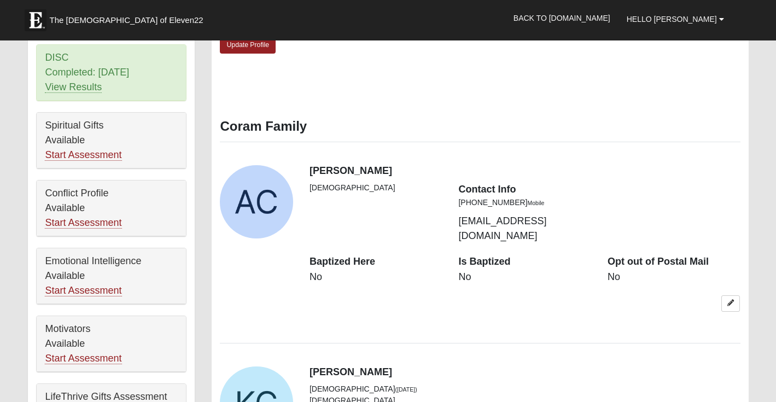
scroll to position [432, 0]
click at [60, 157] on link "Start Assessment" at bounding box center [83, 154] width 77 height 11
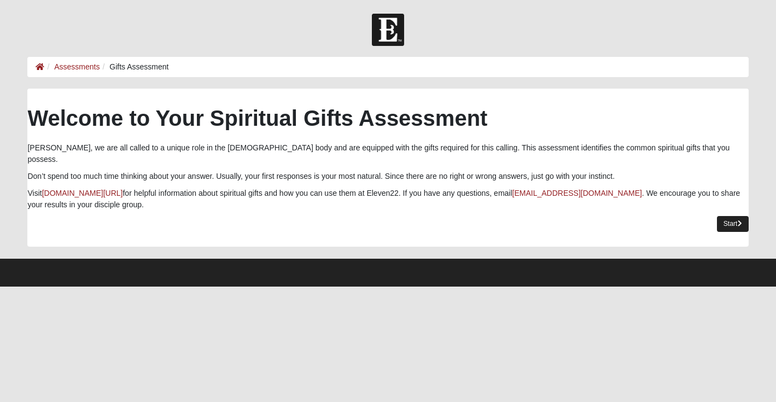
click at [739, 220] on icon at bounding box center [739, 223] width 4 height 7
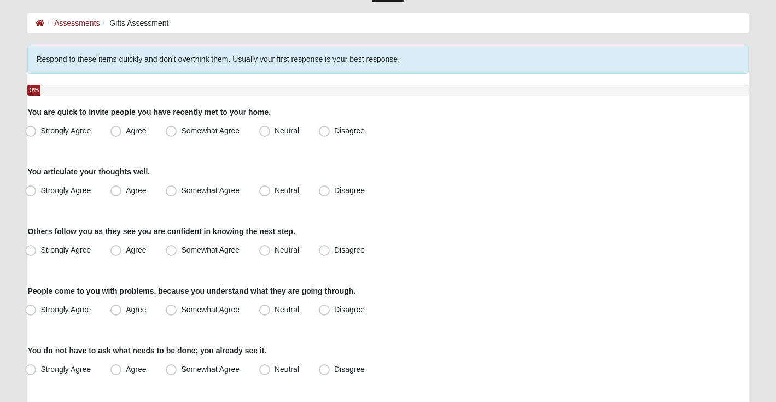
scroll to position [48, 0]
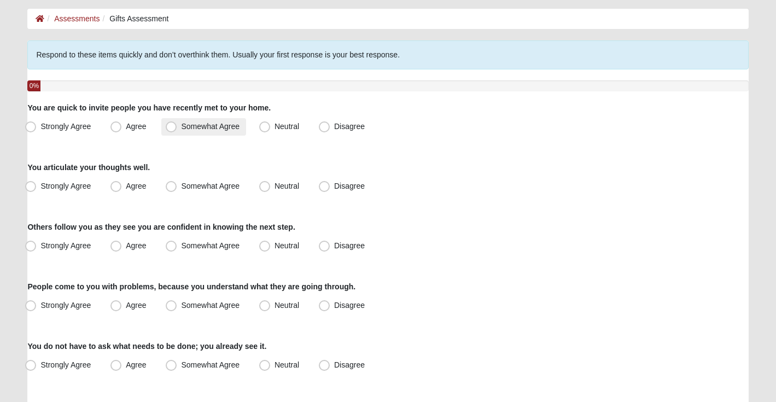
click at [192, 130] on span "Somewhat Agree" at bounding box center [210, 126] width 58 height 9
click at [177, 130] on input "Somewhat Agree" at bounding box center [173, 126] width 7 height 7
radio input "true"
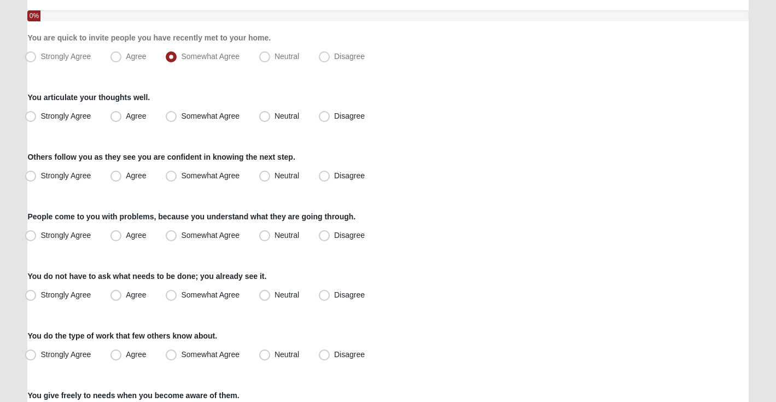
scroll to position [118, 0]
click at [187, 115] on span "Somewhat Agree" at bounding box center [210, 116] width 58 height 9
click at [177, 115] on input "Somewhat Agree" at bounding box center [173, 116] width 7 height 7
radio input "true"
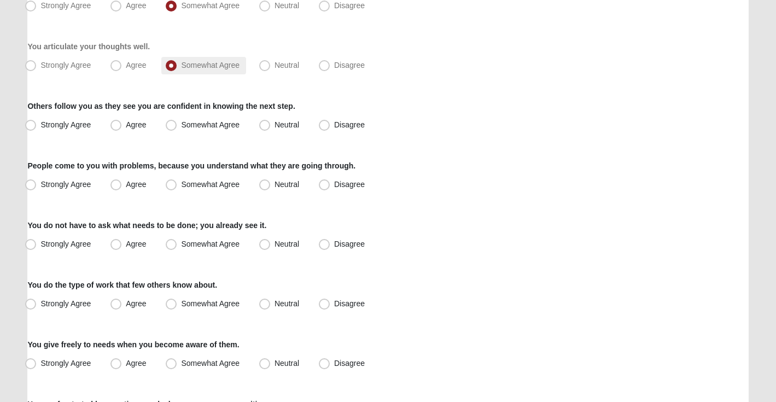
scroll to position [188, 0]
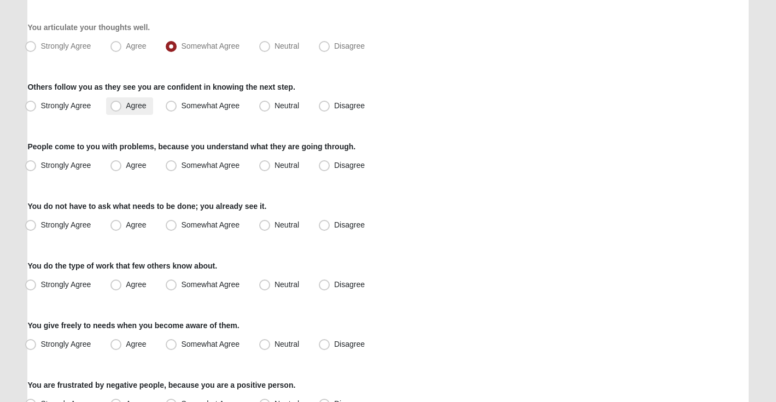
click at [132, 108] on span "Agree" at bounding box center [136, 105] width 20 height 9
click at [122, 108] on input "Agree" at bounding box center [118, 105] width 7 height 7
radio input "true"
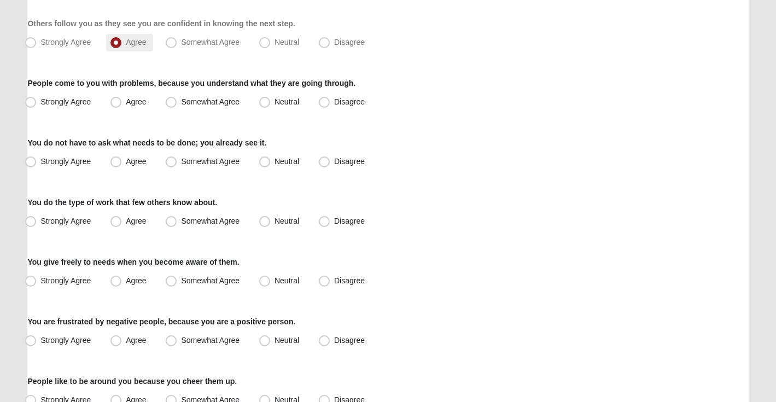
scroll to position [252, 0]
click at [132, 106] on label "Agree" at bounding box center [129, 101] width 46 height 17
click at [122, 105] on input "Agree" at bounding box center [118, 101] width 7 height 7
radio input "true"
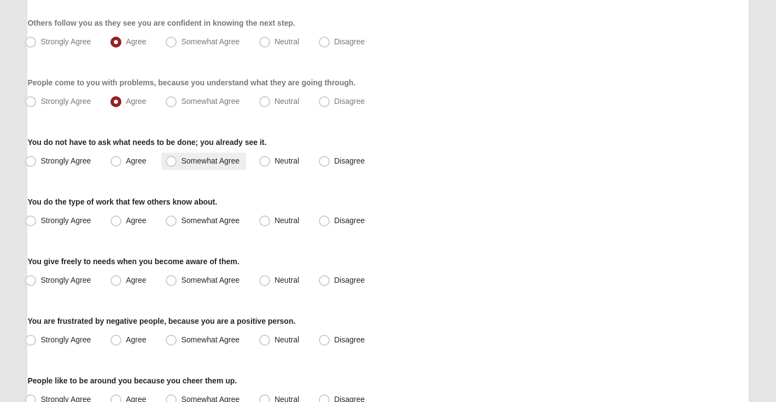
click at [222, 166] on label "Somewhat Agree" at bounding box center [203, 161] width 85 height 17
click at [177, 165] on input "Somewhat Agree" at bounding box center [173, 160] width 7 height 7
radio input "true"
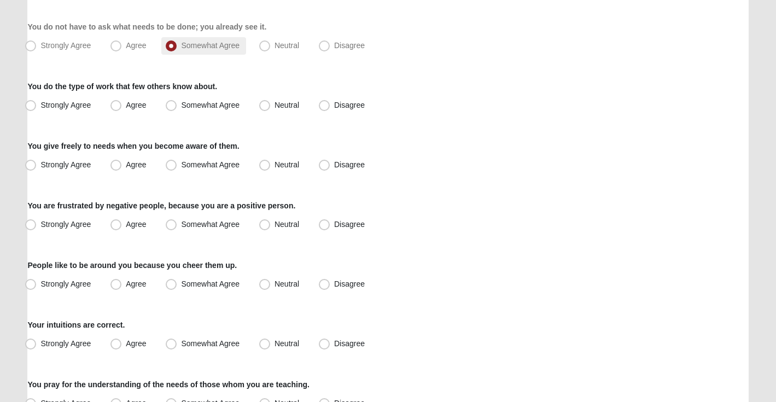
scroll to position [367, 0]
click at [117, 99] on label "Agree" at bounding box center [129, 105] width 46 height 17
click at [117, 102] on input "Agree" at bounding box center [118, 105] width 7 height 7
radio input "true"
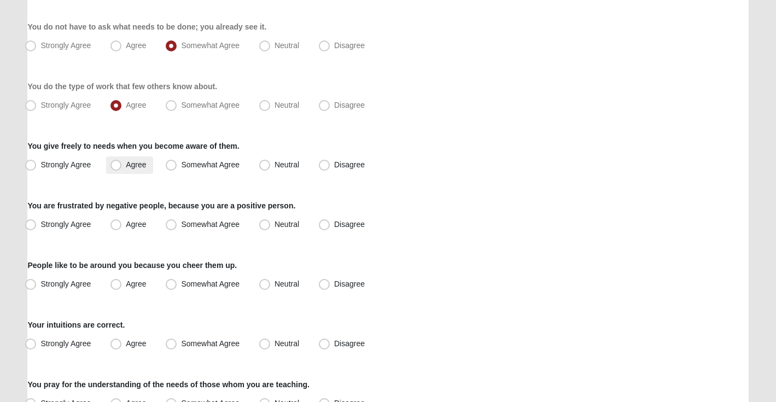
click at [139, 160] on span "Agree" at bounding box center [136, 164] width 20 height 9
click at [122, 161] on input "Agree" at bounding box center [118, 164] width 7 height 7
radio input "true"
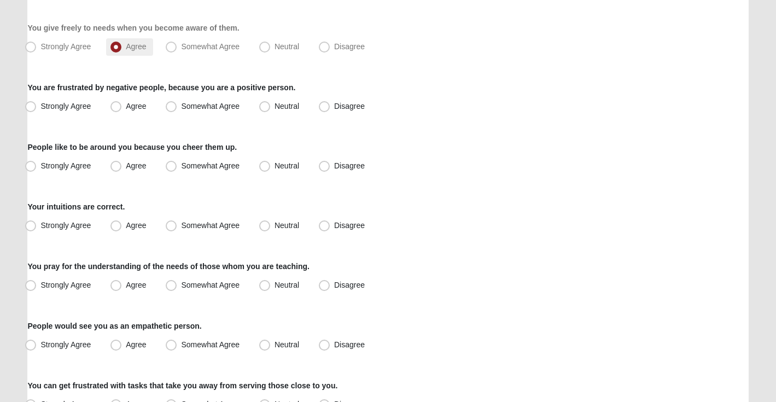
scroll to position [488, 0]
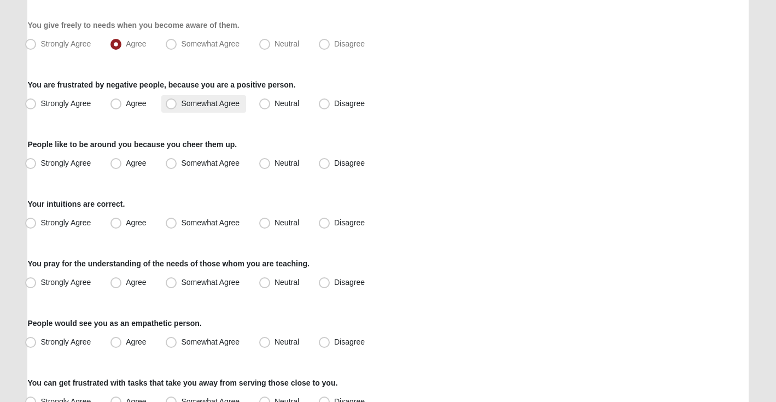
click at [193, 106] on span "Somewhat Agree" at bounding box center [210, 103] width 58 height 9
click at [177, 106] on input "Somewhat Agree" at bounding box center [173, 103] width 7 height 7
radio input "true"
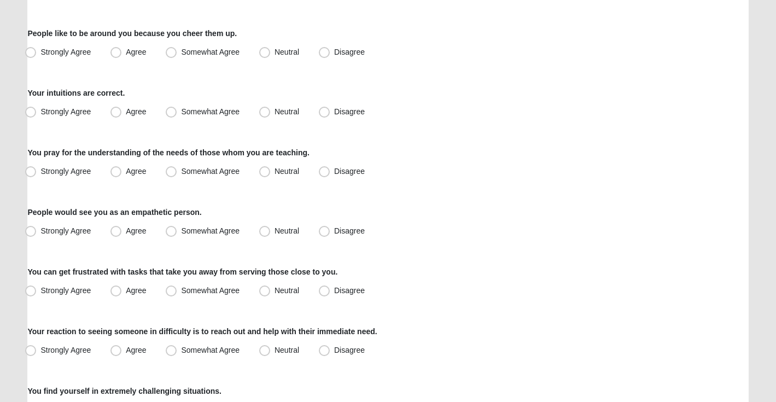
scroll to position [600, 0]
click at [136, 52] on span "Agree" at bounding box center [136, 51] width 20 height 9
click at [122, 52] on input "Agree" at bounding box center [118, 51] width 7 height 7
radio input "true"
click at [204, 113] on span "Somewhat Agree" at bounding box center [210, 111] width 58 height 9
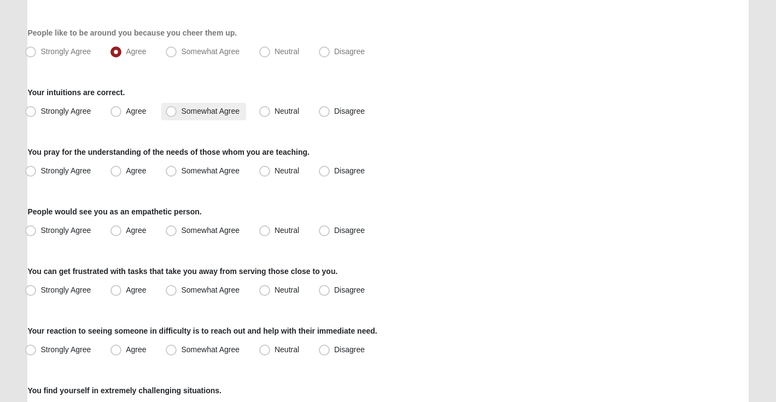
click at [177, 113] on input "Somewhat Agree" at bounding box center [173, 111] width 7 height 7
radio input "true"
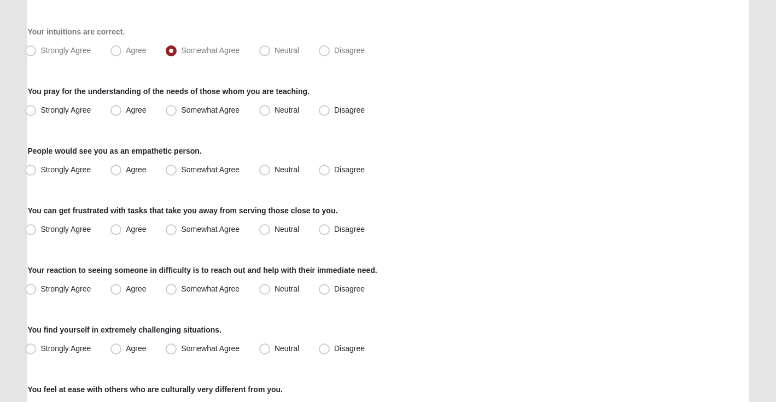
scroll to position [661, 0]
click at [130, 110] on span "Agree" at bounding box center [136, 108] width 20 height 9
click at [122, 110] on input "Agree" at bounding box center [118, 109] width 7 height 7
radio input "true"
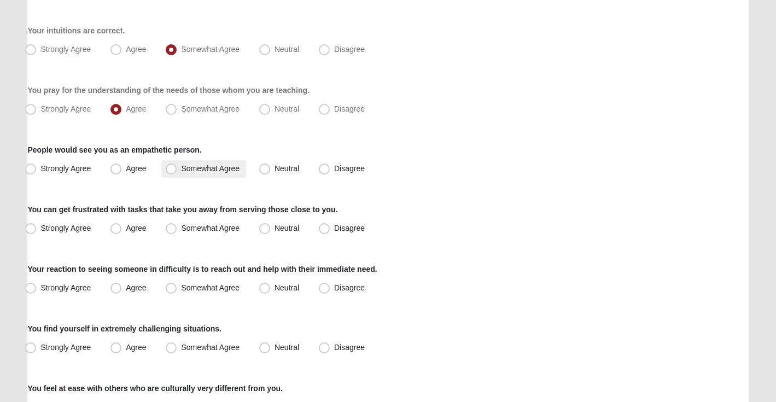
click at [181, 168] on span "Somewhat Agree" at bounding box center [210, 168] width 58 height 9
click at [177, 168] on input "Somewhat Agree" at bounding box center [173, 168] width 7 height 7
radio input "true"
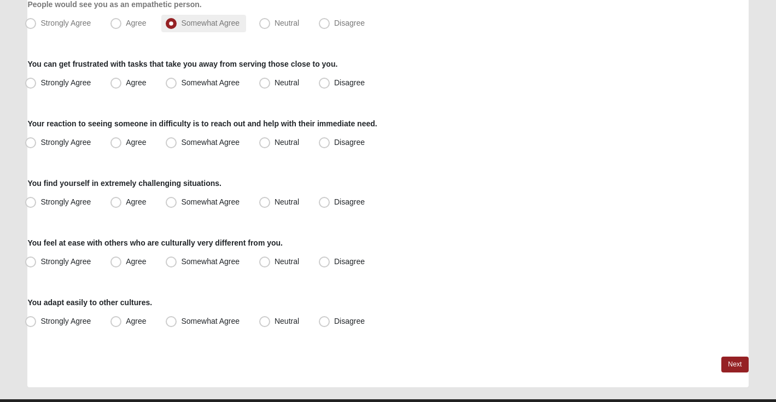
scroll to position [812, 0]
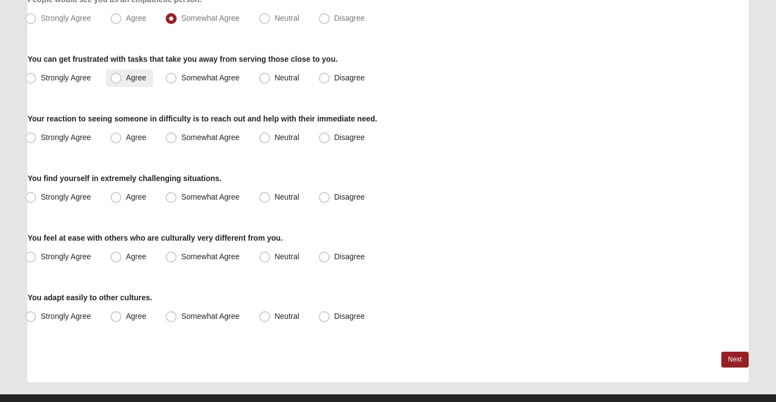
click at [136, 80] on span "Agree" at bounding box center [136, 77] width 20 height 9
click at [122, 80] on input "Agree" at bounding box center [118, 77] width 7 height 7
radio input "true"
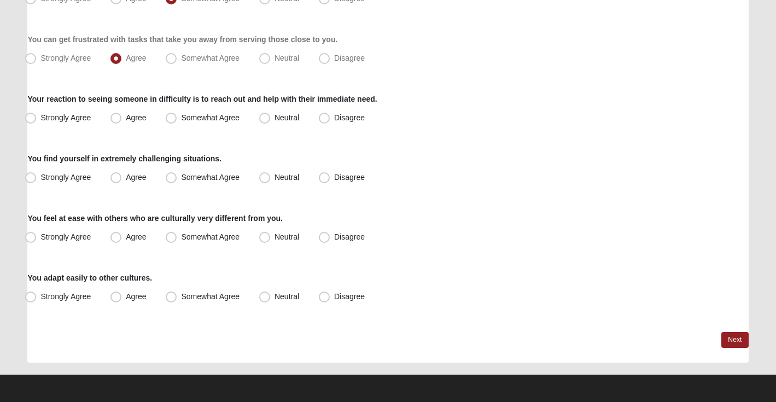
scroll to position [831, 0]
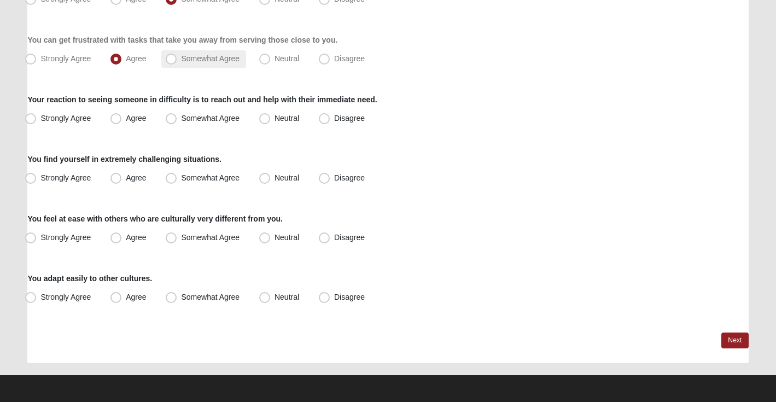
click at [185, 58] on span "Somewhat Agree" at bounding box center [210, 58] width 58 height 9
click at [177, 58] on input "Somewhat Agree" at bounding box center [173, 58] width 7 height 7
radio input "true"
click at [132, 114] on span "Agree" at bounding box center [136, 118] width 20 height 9
click at [122, 115] on input "Agree" at bounding box center [118, 118] width 7 height 7
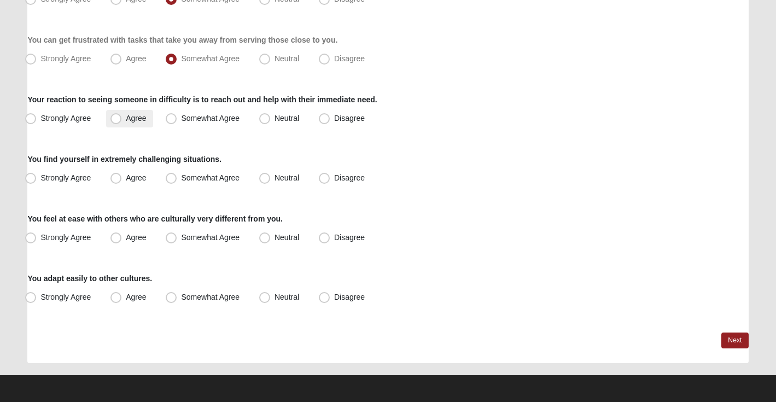
radio input "true"
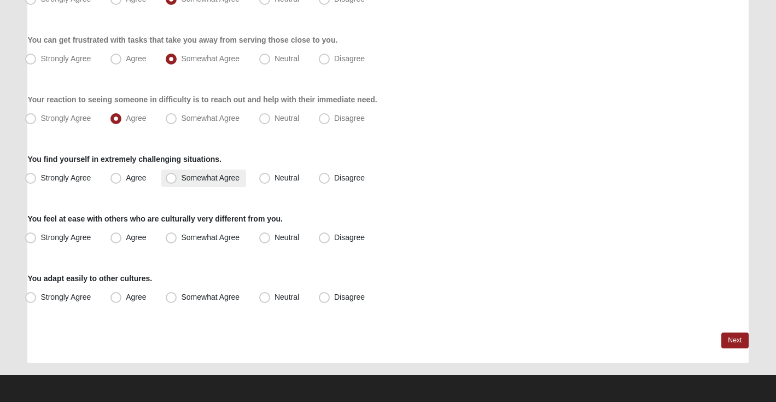
click at [185, 178] on span "Somewhat Agree" at bounding box center [210, 177] width 58 height 9
click at [177, 178] on input "Somewhat Agree" at bounding box center [173, 177] width 7 height 7
radio input "true"
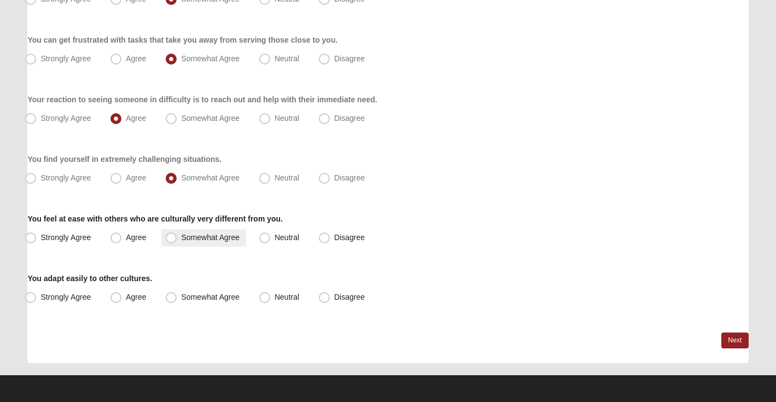
click at [223, 242] on label "Somewhat Agree" at bounding box center [203, 237] width 85 height 17
click at [177, 241] on input "Somewhat Agree" at bounding box center [173, 237] width 7 height 7
radio input "true"
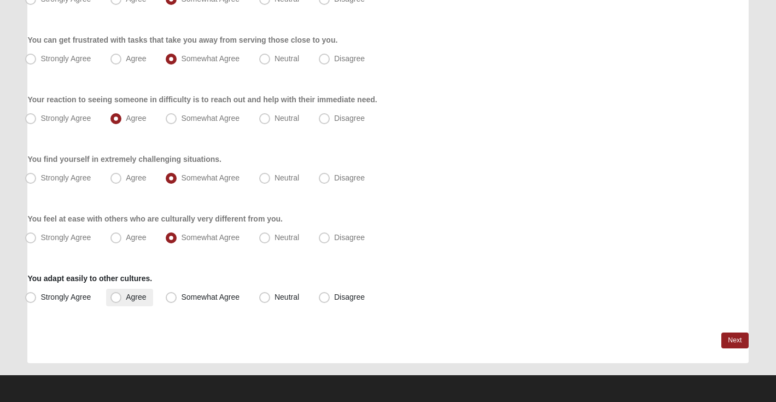
click at [142, 299] on span "Agree" at bounding box center [136, 296] width 20 height 9
click at [122, 299] on input "Agree" at bounding box center [118, 297] width 7 height 7
radio input "true"
click at [735, 343] on link "Next" at bounding box center [734, 340] width 27 height 16
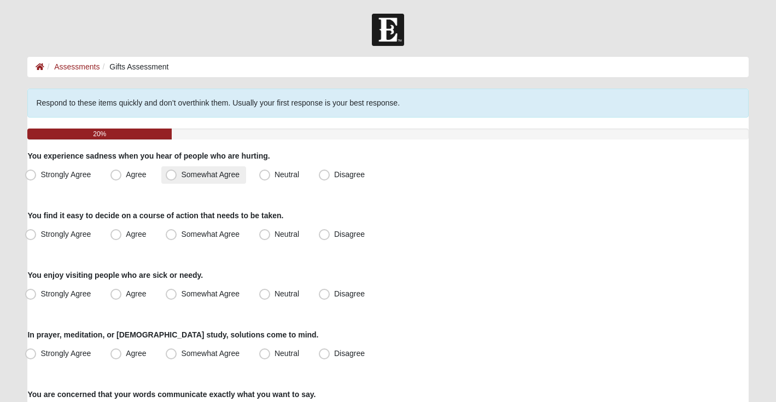
click at [186, 177] on span "Somewhat Agree" at bounding box center [210, 174] width 58 height 9
click at [177, 177] on input "Somewhat Agree" at bounding box center [173, 174] width 7 height 7
radio input "true"
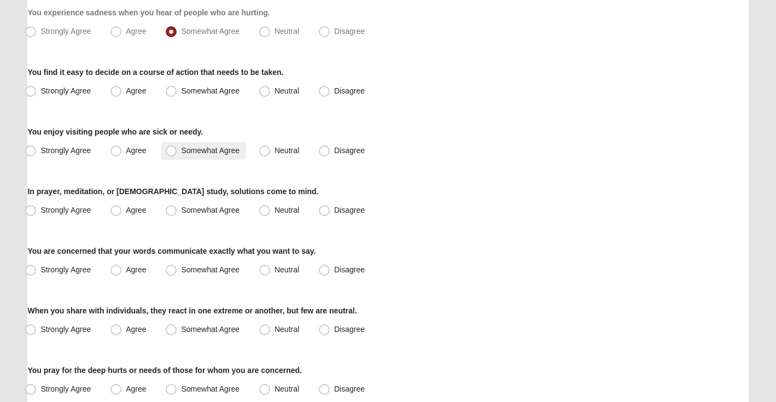
scroll to position [145, 0]
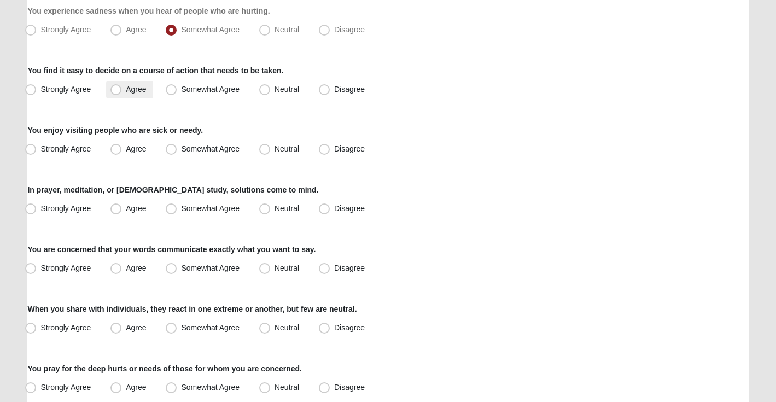
click at [131, 89] on span "Agree" at bounding box center [136, 89] width 20 height 9
click at [122, 89] on input "Agree" at bounding box center [118, 89] width 7 height 7
radio input "true"
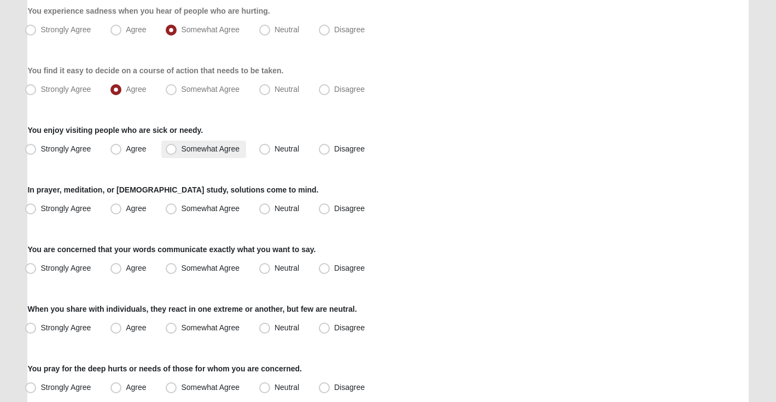
click at [195, 150] on span "Somewhat Agree" at bounding box center [210, 148] width 58 height 9
click at [177, 150] on input "Somewhat Agree" at bounding box center [173, 148] width 7 height 7
radio input "true"
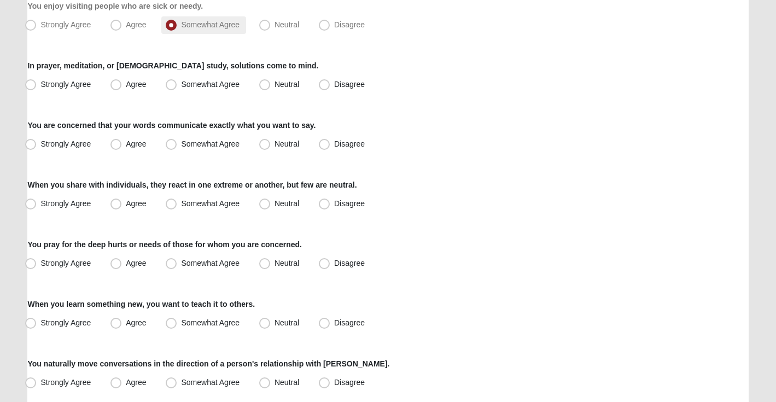
scroll to position [277, 0]
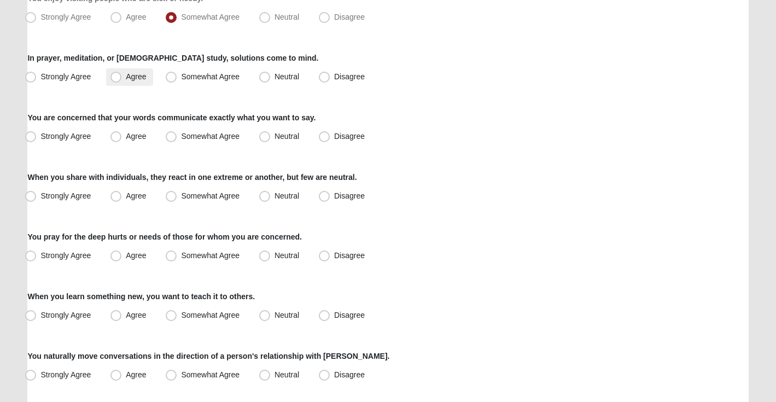
click at [130, 79] on span "Agree" at bounding box center [136, 76] width 20 height 9
click at [122, 79] on input "Agree" at bounding box center [118, 76] width 7 height 7
radio input "true"
click at [181, 72] on span "Somewhat Agree" at bounding box center [210, 76] width 58 height 9
click at [174, 73] on input "Somewhat Agree" at bounding box center [173, 76] width 7 height 7
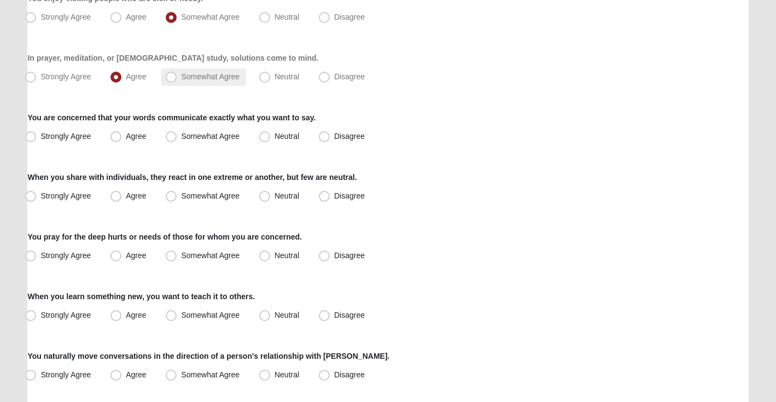
radio input "true"
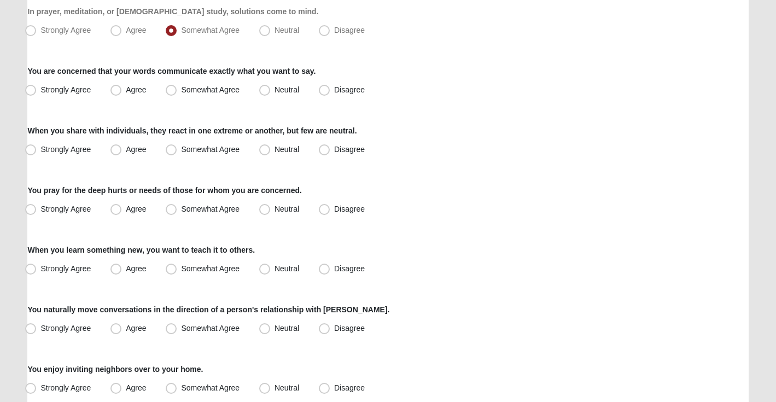
scroll to position [325, 0]
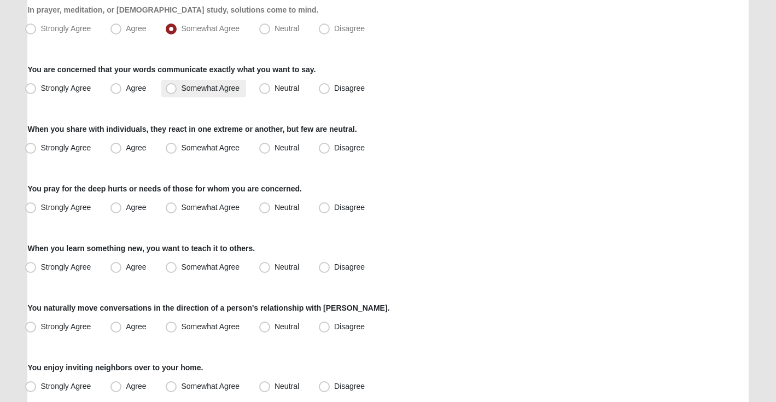
click at [186, 88] on span "Somewhat Agree" at bounding box center [210, 88] width 58 height 9
click at [177, 88] on input "Somewhat Agree" at bounding box center [173, 88] width 7 height 7
radio input "true"
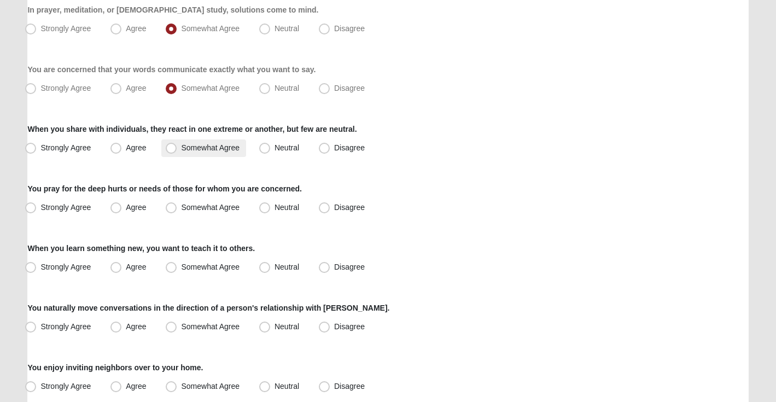
click at [190, 151] on span "Somewhat Agree" at bounding box center [210, 147] width 58 height 9
click at [177, 151] on input "Somewhat Agree" at bounding box center [173, 147] width 7 height 7
radio input "true"
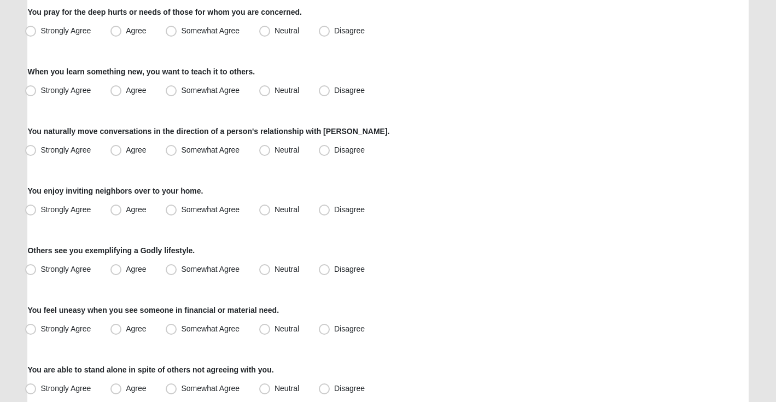
scroll to position [503, 0]
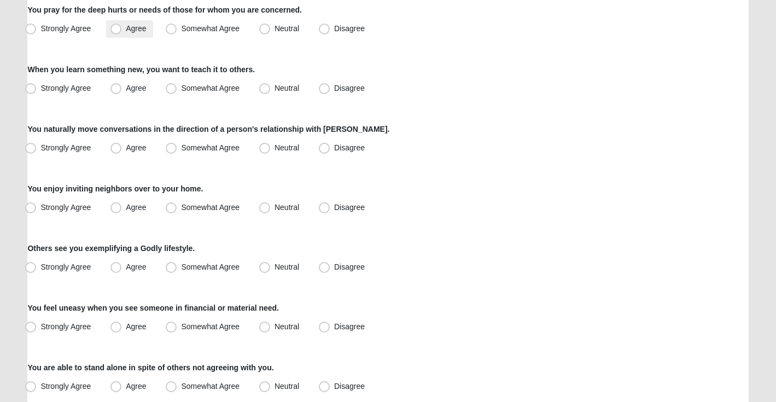
click at [133, 31] on span "Agree" at bounding box center [136, 28] width 20 height 9
click at [122, 31] on input "Agree" at bounding box center [118, 28] width 7 height 7
radio input "true"
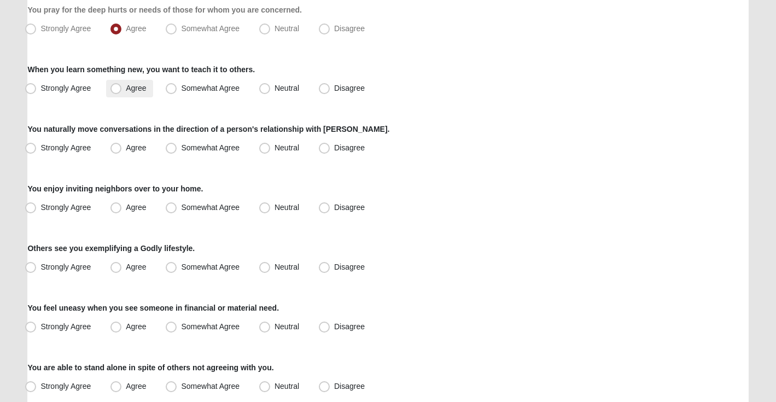
click at [146, 90] on span "Agree" at bounding box center [136, 88] width 20 height 9
click at [122, 90] on input "Agree" at bounding box center [118, 88] width 7 height 7
radio input "true"
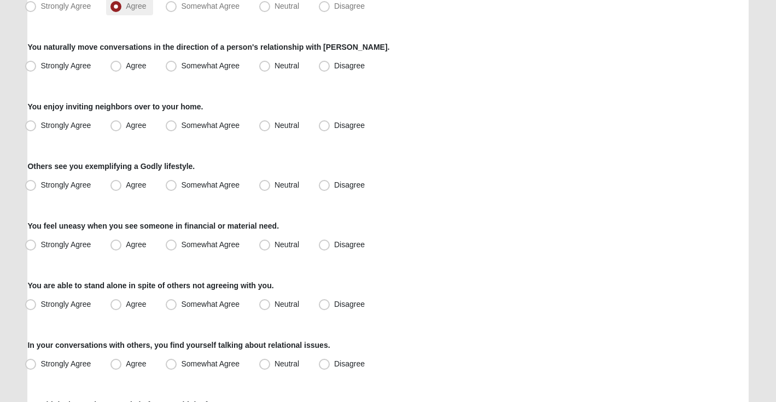
scroll to position [592, 0]
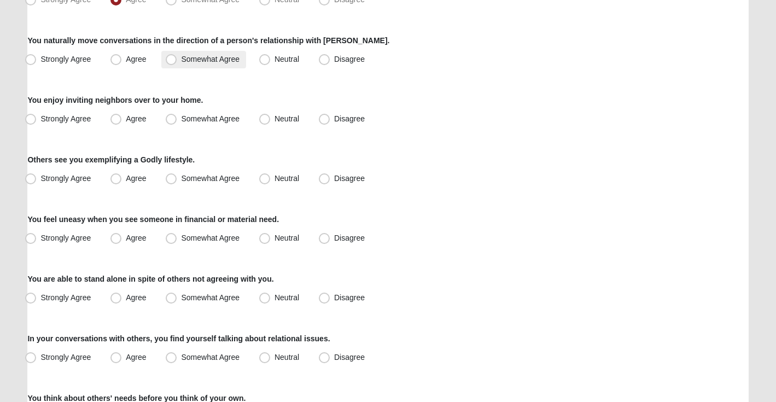
click at [194, 64] on label "Somewhat Agree" at bounding box center [203, 59] width 85 height 17
click at [177, 63] on input "Somewhat Agree" at bounding box center [173, 59] width 7 height 7
radio input "true"
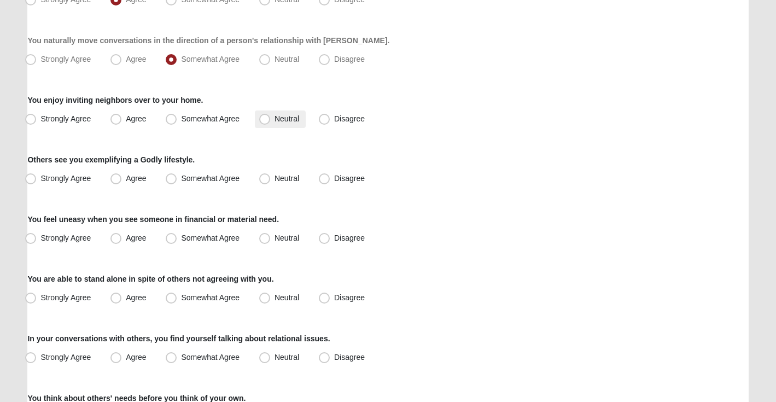
click at [274, 120] on span "Neutral" at bounding box center [286, 118] width 25 height 9
click at [263, 120] on input "Neutral" at bounding box center [266, 118] width 7 height 7
radio input "true"
click at [207, 175] on span "Somewhat Agree" at bounding box center [210, 178] width 58 height 9
click at [177, 175] on input "Somewhat Agree" at bounding box center [173, 178] width 7 height 7
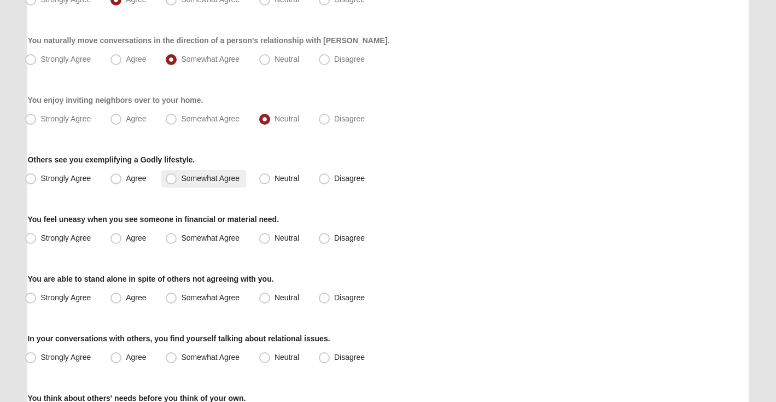
radio input "true"
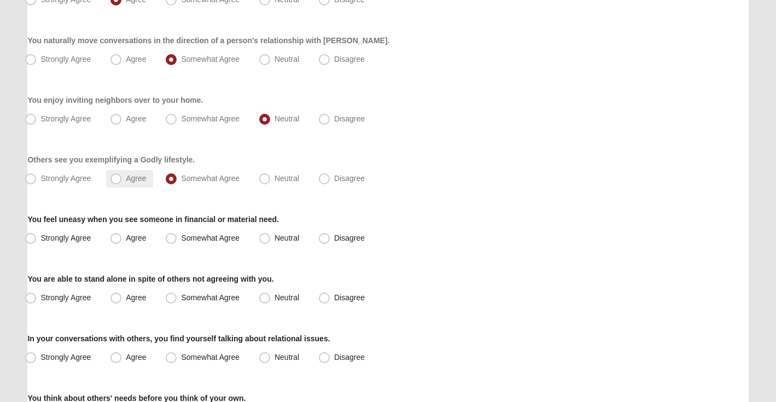
click at [124, 177] on label "Agree" at bounding box center [129, 178] width 46 height 17
click at [122, 177] on input "Agree" at bounding box center [118, 178] width 7 height 7
radio input "true"
click at [204, 238] on span "Somewhat Agree" at bounding box center [210, 237] width 58 height 9
click at [177, 238] on input "Somewhat Agree" at bounding box center [173, 238] width 7 height 7
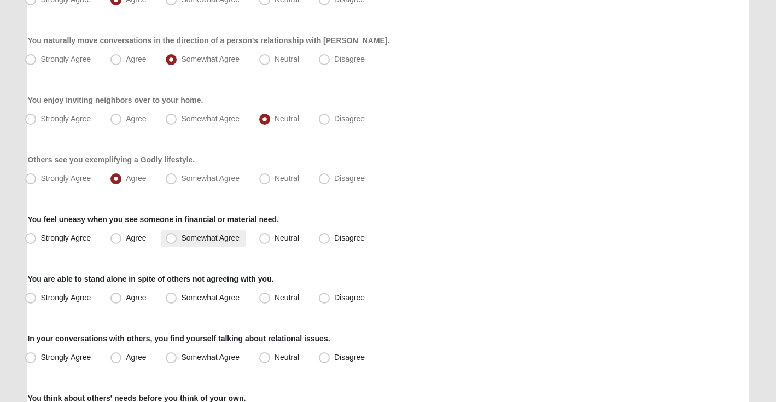
radio input "true"
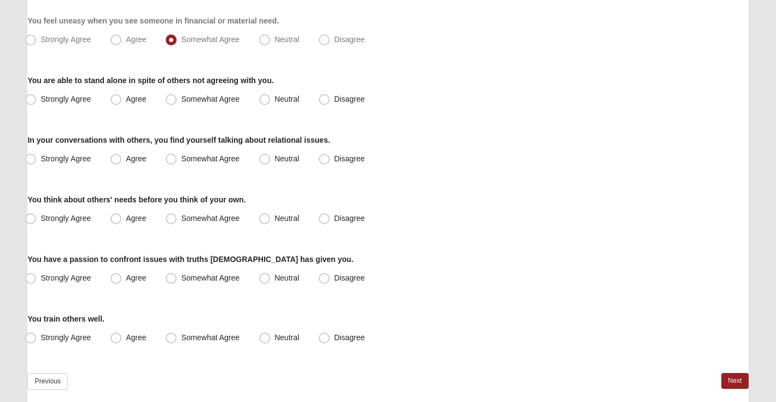
scroll to position [793, 0]
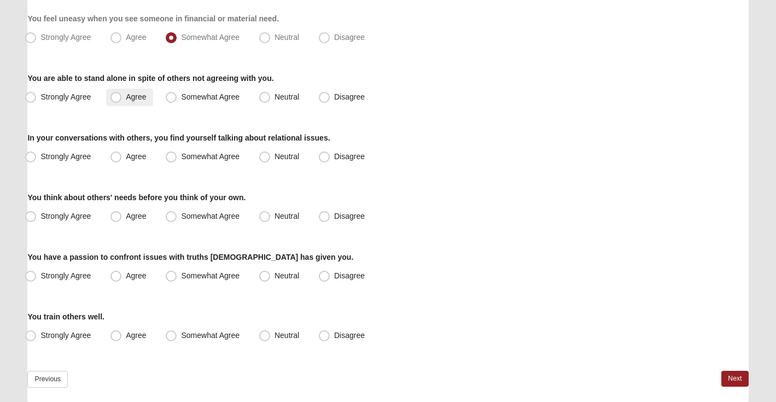
click at [129, 96] on span "Agree" at bounding box center [136, 96] width 20 height 9
click at [122, 96] on input "Agree" at bounding box center [118, 96] width 7 height 7
radio input "true"
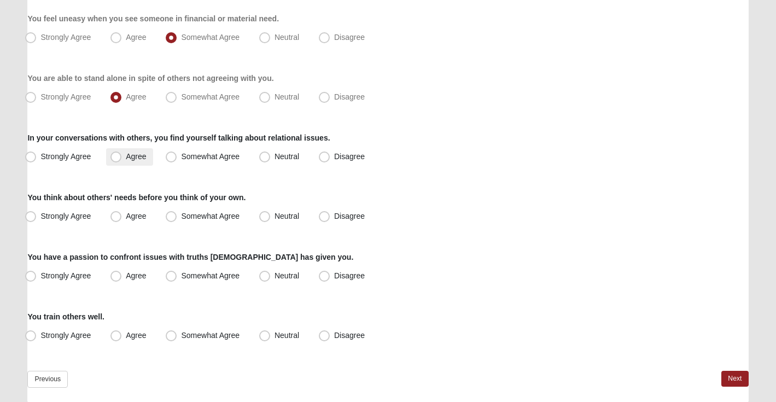
click at [140, 157] on span "Agree" at bounding box center [136, 156] width 20 height 9
click at [122, 157] on input "Agree" at bounding box center [118, 156] width 7 height 7
radio input "true"
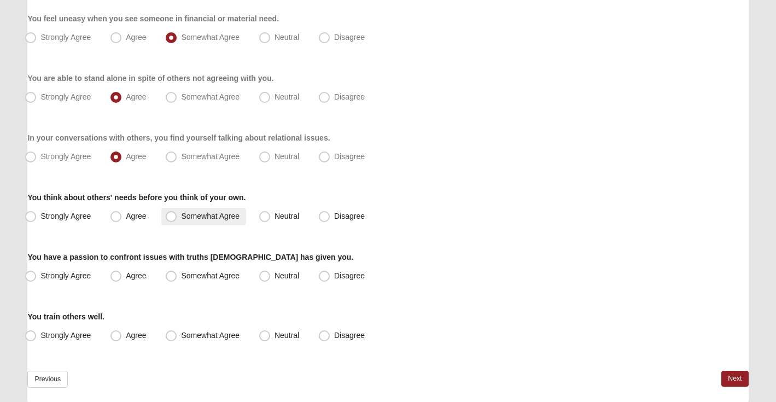
click at [193, 219] on span "Somewhat Agree" at bounding box center [210, 216] width 58 height 9
click at [177, 219] on input "Somewhat Agree" at bounding box center [173, 216] width 7 height 7
radio input "true"
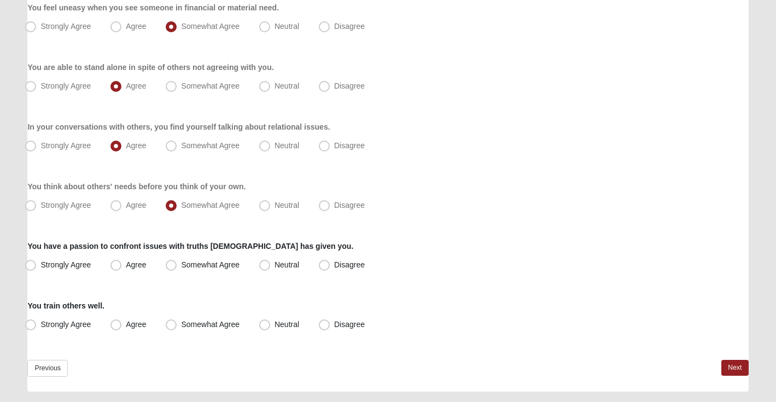
scroll to position [806, 0]
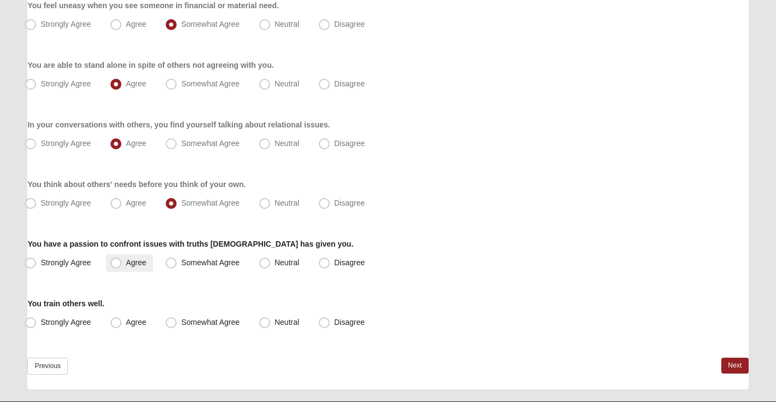
click at [138, 265] on span "Agree" at bounding box center [136, 262] width 20 height 9
click at [122, 265] on input "Agree" at bounding box center [118, 262] width 7 height 7
radio input "true"
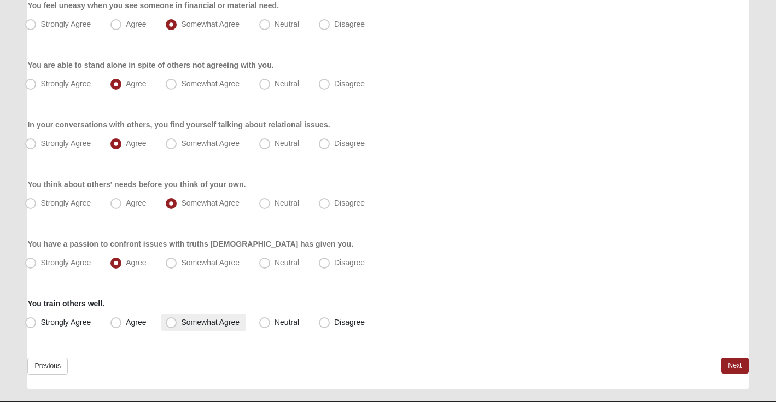
click at [203, 322] on span "Somewhat Agree" at bounding box center [210, 322] width 58 height 9
click at [177, 322] on input "Somewhat Agree" at bounding box center [173, 322] width 7 height 7
radio input "true"
click at [733, 371] on link "Next" at bounding box center [734, 366] width 27 height 16
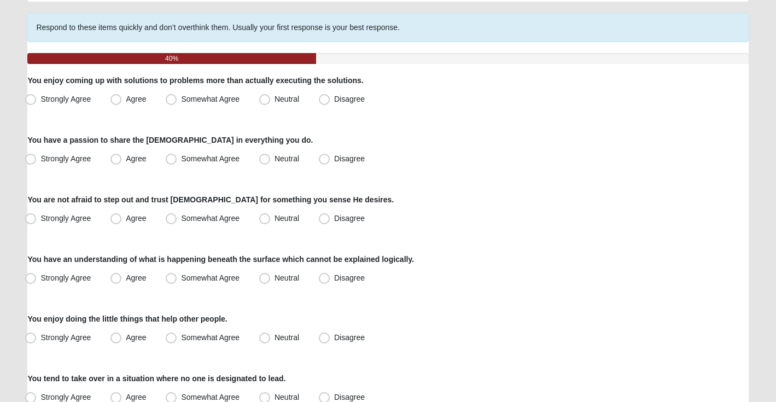
scroll to position [106, 0]
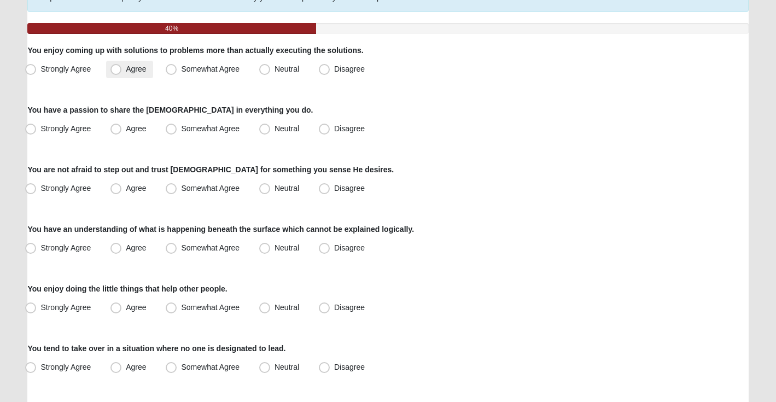
click at [131, 63] on label "Agree" at bounding box center [129, 69] width 46 height 17
click at [122, 66] on input "Agree" at bounding box center [118, 69] width 7 height 7
radio input "true"
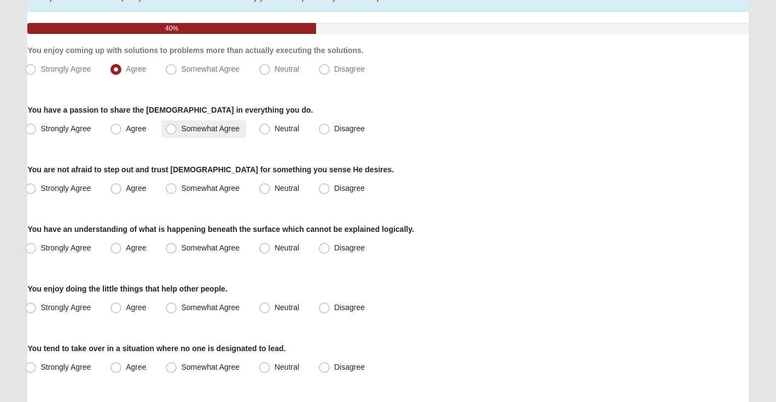
click at [203, 128] on span "Somewhat Agree" at bounding box center [210, 128] width 58 height 9
click at [177, 128] on input "Somewhat Agree" at bounding box center [173, 128] width 7 height 7
radio input "true"
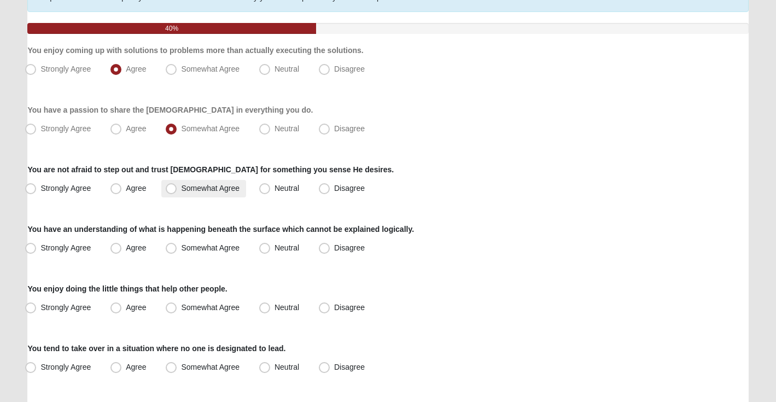
click at [211, 187] on span "Somewhat Agree" at bounding box center [210, 188] width 58 height 9
click at [177, 187] on input "Somewhat Agree" at bounding box center [173, 188] width 7 height 7
radio input "true"
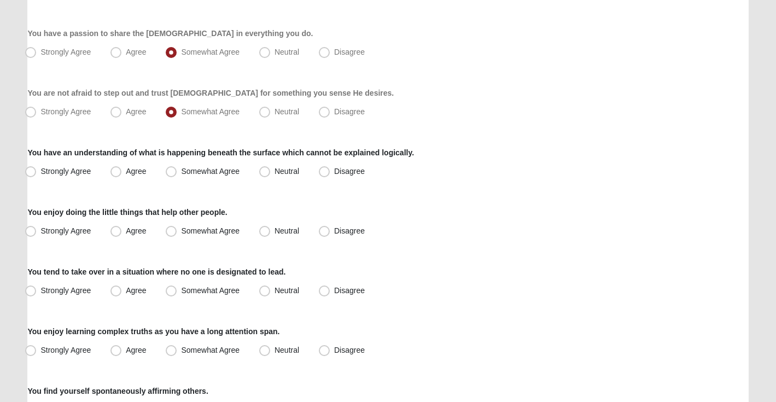
scroll to position [186, 0]
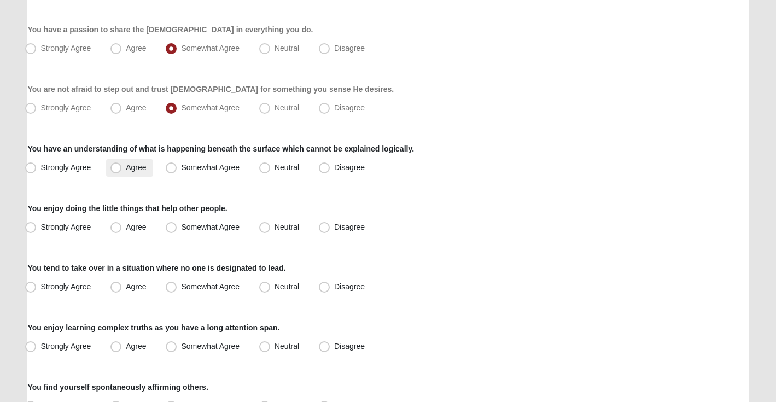
click at [131, 170] on span "Agree" at bounding box center [136, 167] width 20 height 9
click at [122, 170] on input "Agree" at bounding box center [118, 167] width 7 height 7
radio input "true"
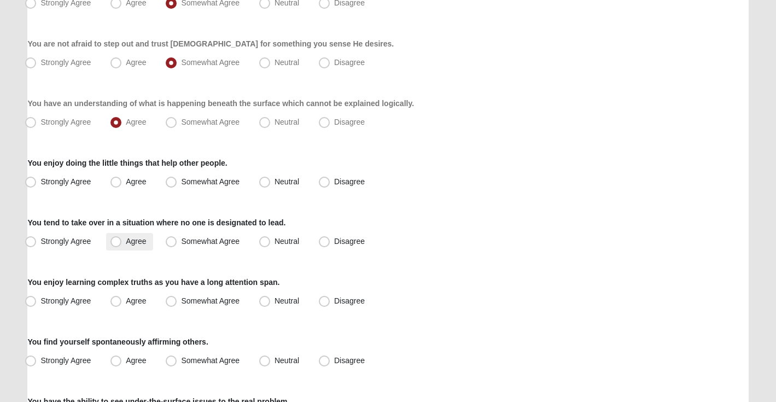
scroll to position [242, 0]
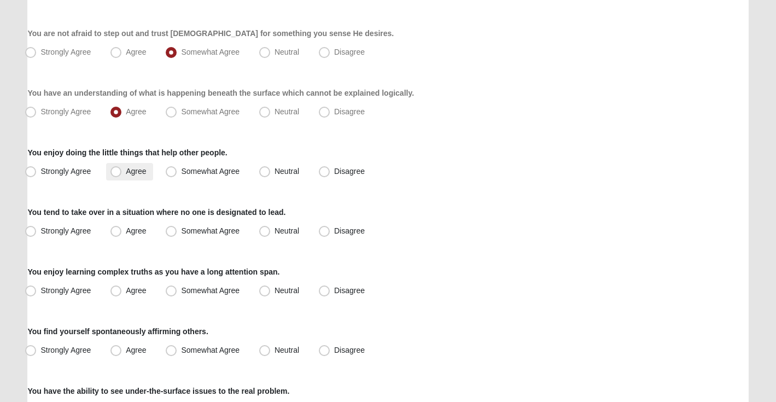
click at [144, 175] on label "Agree" at bounding box center [129, 171] width 46 height 17
click at [122, 175] on input "Agree" at bounding box center [118, 171] width 7 height 7
radio input "true"
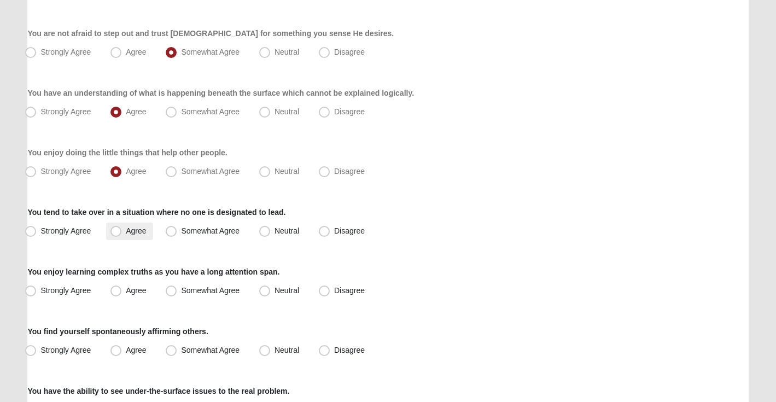
click at [137, 238] on label "Agree" at bounding box center [129, 230] width 46 height 17
click at [122, 235] on input "Agree" at bounding box center [118, 230] width 7 height 7
radio input "true"
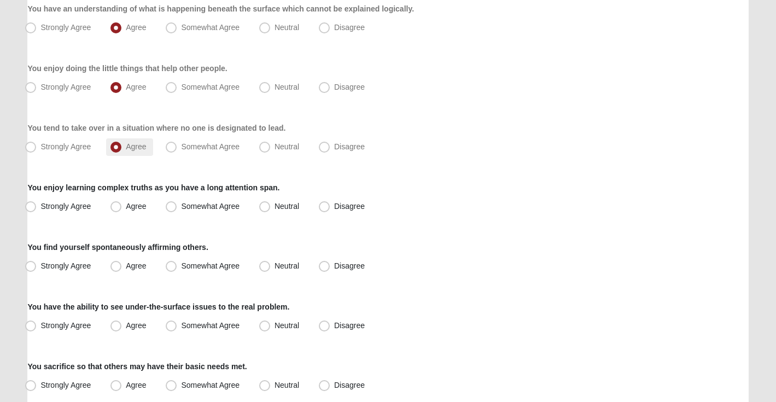
scroll to position [349, 0]
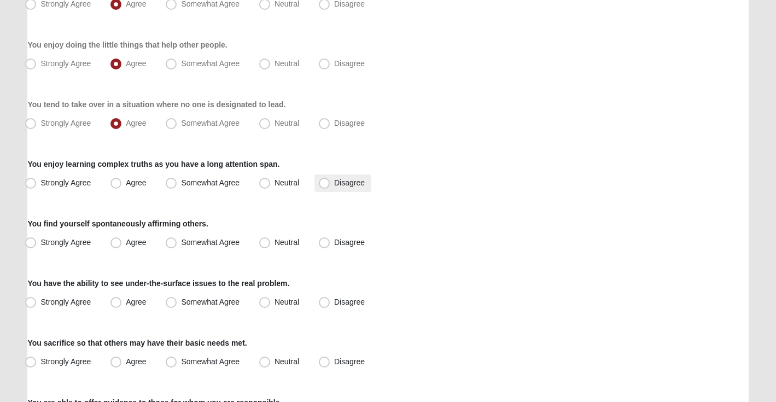
click at [343, 184] on span "Disagree" at bounding box center [349, 182] width 31 height 9
click at [330, 184] on input "Disagree" at bounding box center [326, 182] width 7 height 7
radio input "true"
click at [266, 177] on label "Neutral" at bounding box center [280, 182] width 51 height 17
click at [266, 179] on input "Neutral" at bounding box center [266, 182] width 7 height 7
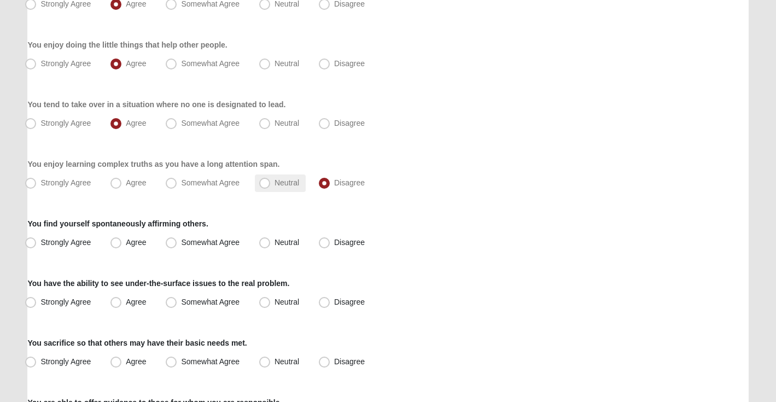
radio input "true"
click at [208, 245] on span "Somewhat Agree" at bounding box center [210, 242] width 58 height 9
click at [177, 245] on input "Somewhat Agree" at bounding box center [173, 242] width 7 height 7
radio input "true"
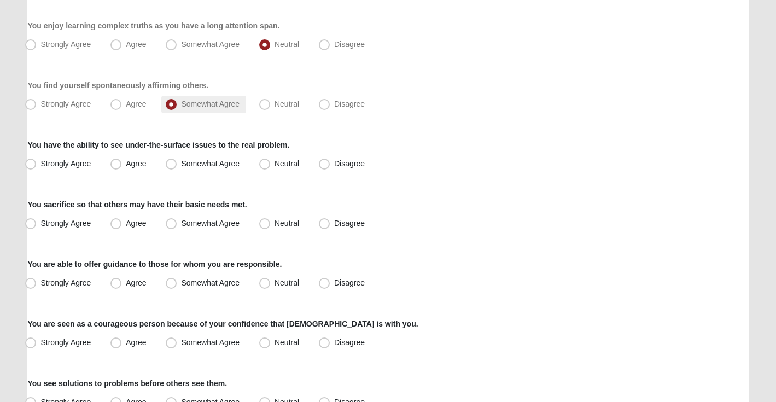
scroll to position [489, 0]
click at [127, 161] on span "Agree" at bounding box center [136, 162] width 20 height 9
click at [122, 161] on input "Agree" at bounding box center [118, 162] width 7 height 7
radio input "true"
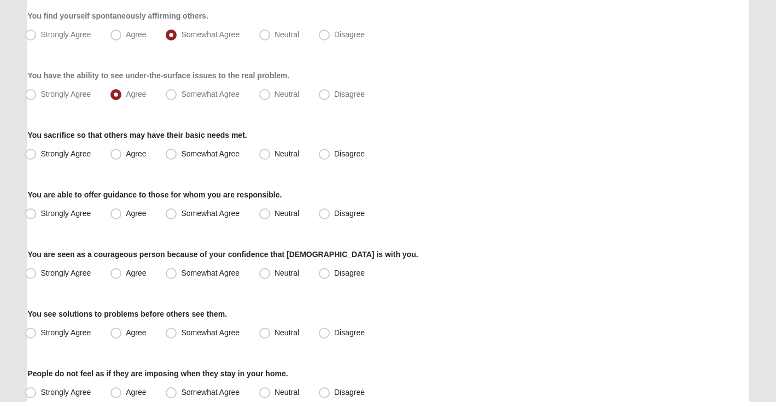
scroll to position [559, 0]
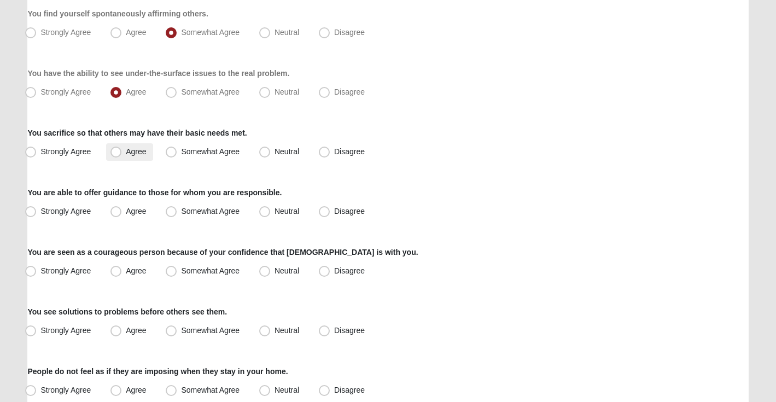
click at [137, 154] on span "Agree" at bounding box center [136, 151] width 20 height 9
click at [122, 154] on input "Agree" at bounding box center [118, 151] width 7 height 7
radio input "true"
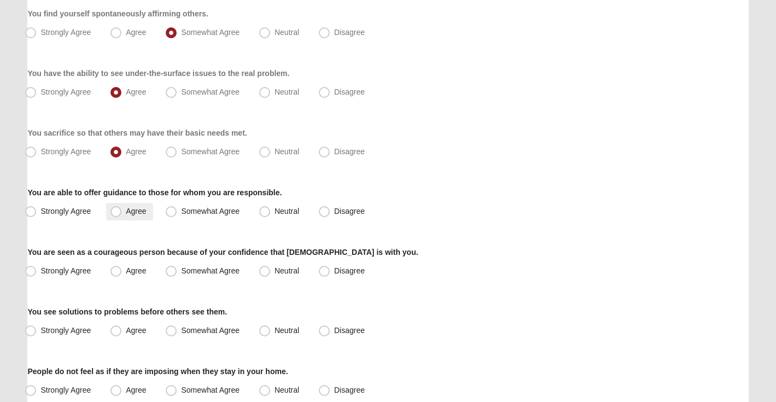
click at [143, 208] on span "Agree" at bounding box center [136, 211] width 20 height 9
click at [122, 208] on input "Agree" at bounding box center [118, 211] width 7 height 7
radio input "true"
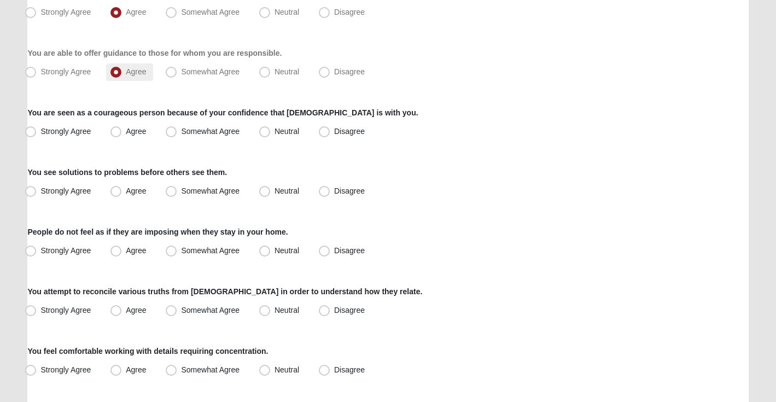
scroll to position [700, 0]
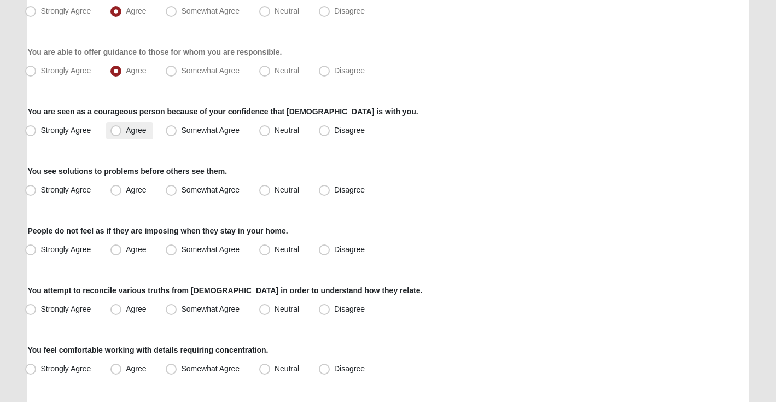
click at [124, 127] on label "Agree" at bounding box center [129, 130] width 46 height 17
click at [122, 127] on input "Agree" at bounding box center [118, 130] width 7 height 7
radio input "true"
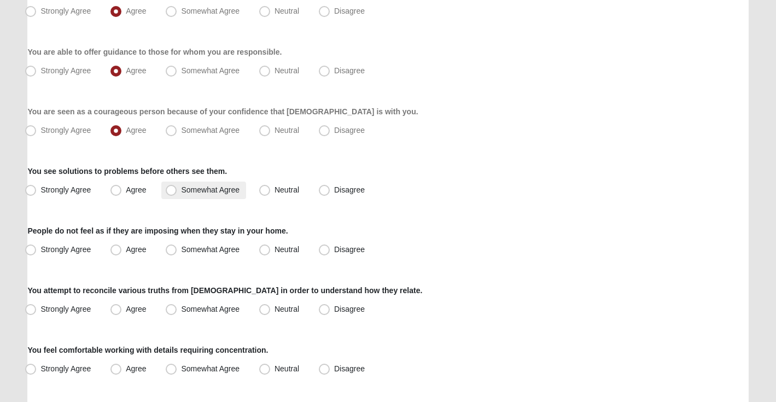
click at [203, 192] on span "Somewhat Agree" at bounding box center [210, 189] width 58 height 9
click at [177, 192] on input "Somewhat Agree" at bounding box center [173, 189] width 7 height 7
radio input "true"
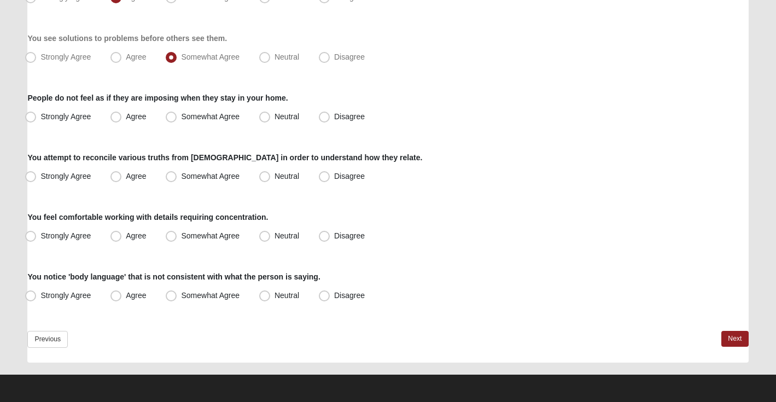
scroll to position [832, 0]
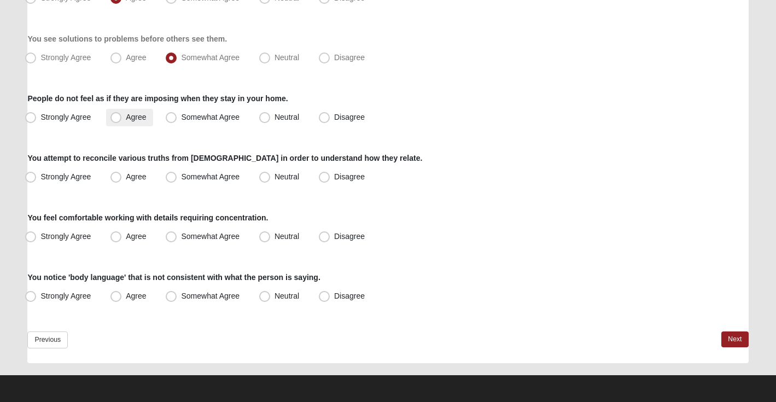
click at [132, 117] on span "Agree" at bounding box center [136, 117] width 20 height 9
click at [122, 117] on input "Agree" at bounding box center [118, 117] width 7 height 7
radio input "true"
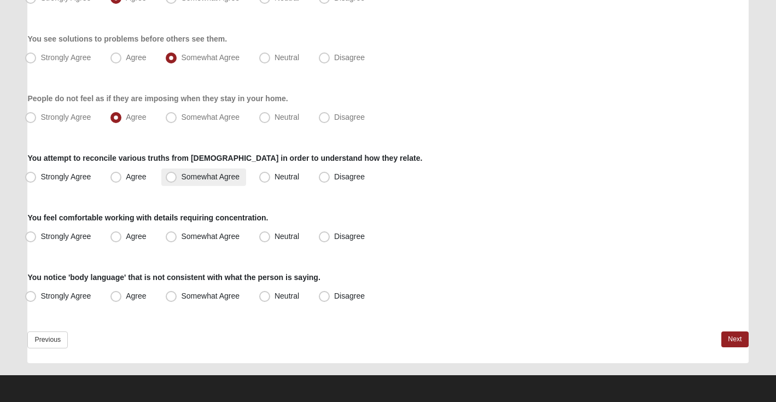
click at [195, 172] on label "Somewhat Agree" at bounding box center [203, 176] width 85 height 17
click at [177, 173] on input "Somewhat Agree" at bounding box center [173, 176] width 7 height 7
radio input "true"
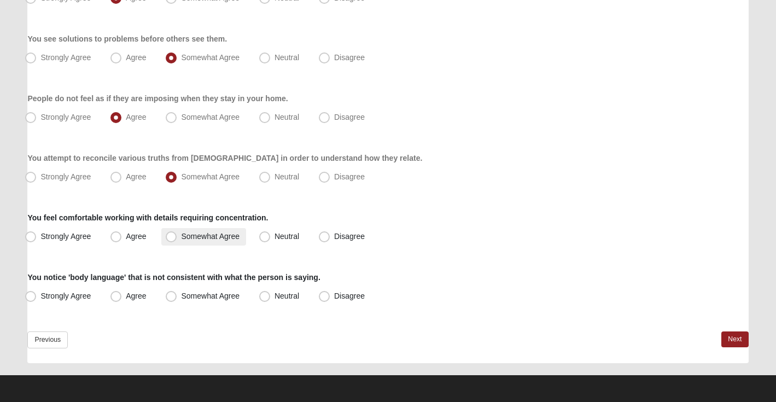
click at [190, 238] on span "Somewhat Agree" at bounding box center [210, 236] width 58 height 9
click at [177, 238] on input "Somewhat Agree" at bounding box center [173, 236] width 7 height 7
radio input "true"
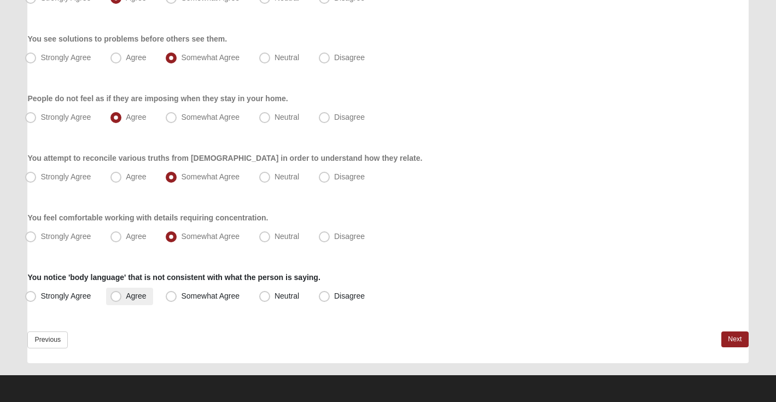
click at [126, 297] on span "Agree" at bounding box center [136, 295] width 20 height 9
click at [122, 297] on input "Agree" at bounding box center [118, 295] width 7 height 7
radio input "true"
click at [716, 338] on div "Previous Next" at bounding box center [387, 347] width 720 height 32
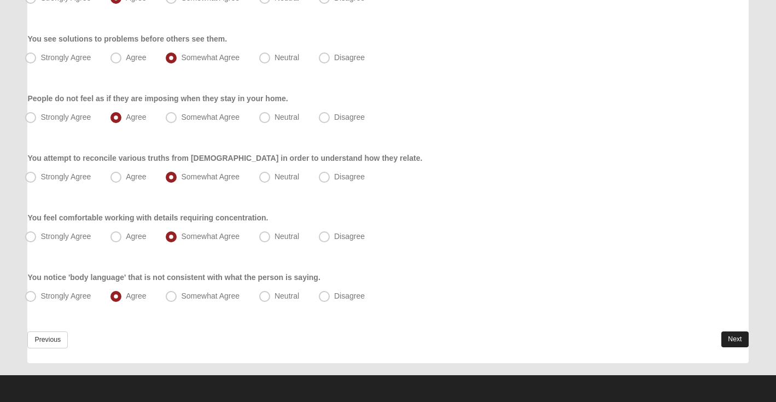
click at [734, 338] on link "Next" at bounding box center [734, 339] width 27 height 16
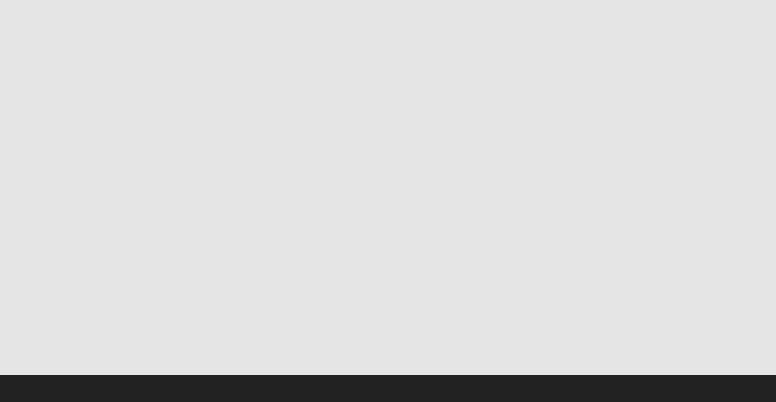
scroll to position [0, 0]
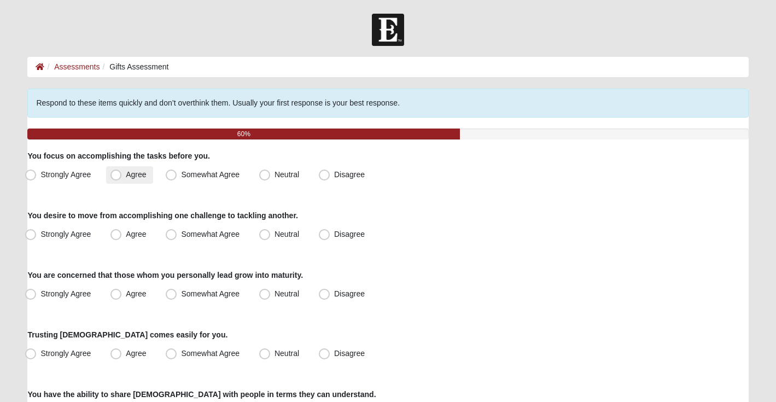
click at [130, 179] on label "Agree" at bounding box center [129, 174] width 46 height 17
click at [122, 178] on input "Agree" at bounding box center [118, 174] width 7 height 7
radio input "true"
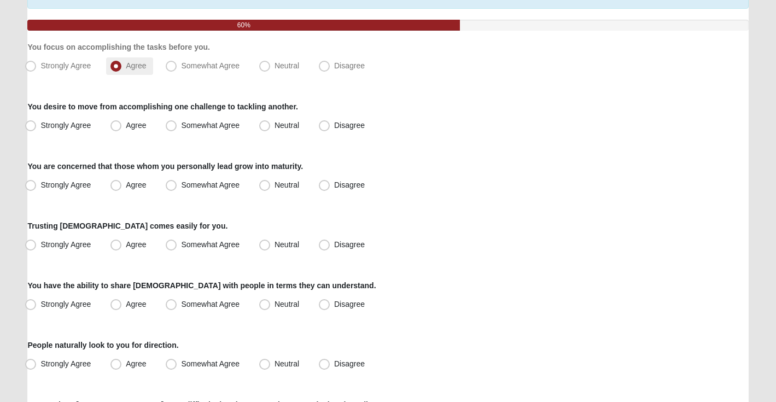
scroll to position [113, 0]
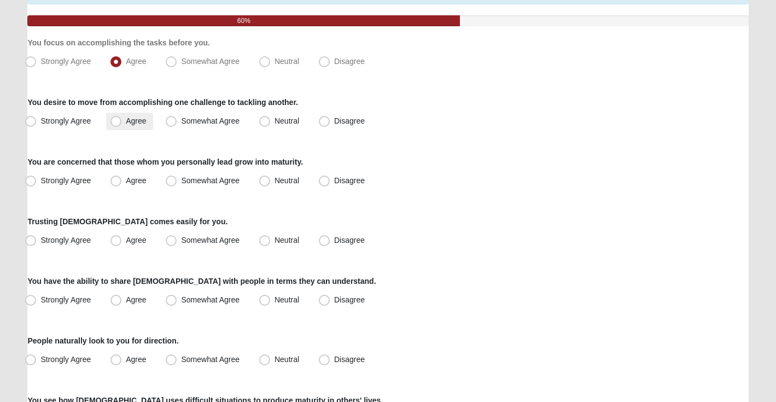
click at [137, 120] on span "Agree" at bounding box center [136, 120] width 20 height 9
click at [122, 120] on input "Agree" at bounding box center [118, 121] width 7 height 7
radio input "true"
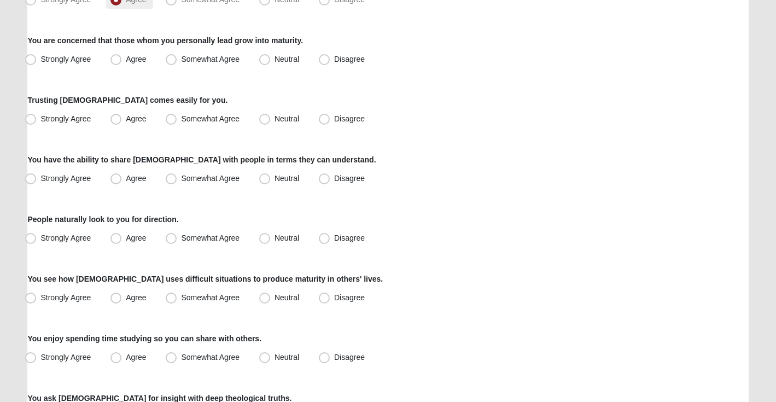
scroll to position [236, 0]
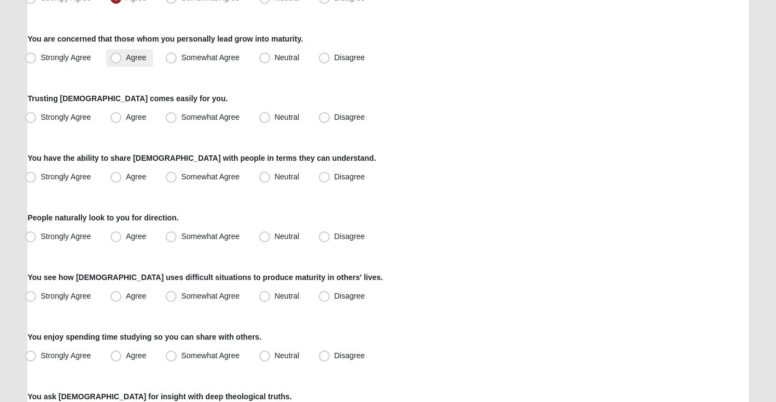
click at [137, 58] on span "Agree" at bounding box center [136, 57] width 20 height 9
click at [122, 58] on input "Agree" at bounding box center [118, 57] width 7 height 7
radio input "true"
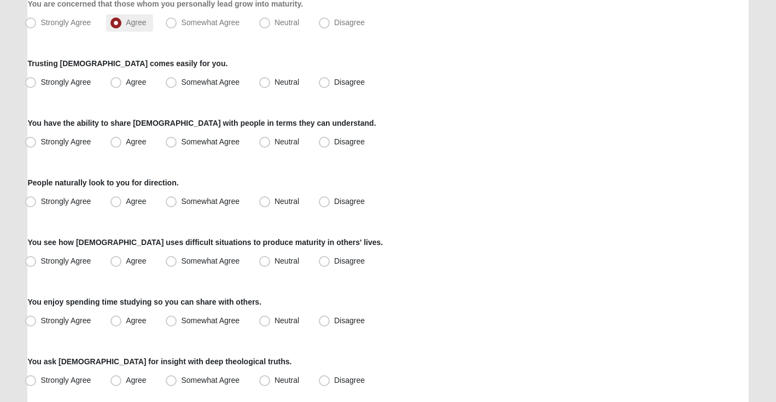
scroll to position [272, 0]
click at [207, 85] on span "Somewhat Agree" at bounding box center [210, 81] width 58 height 9
click at [177, 85] on input "Somewhat Agree" at bounding box center [173, 81] width 7 height 7
radio input "true"
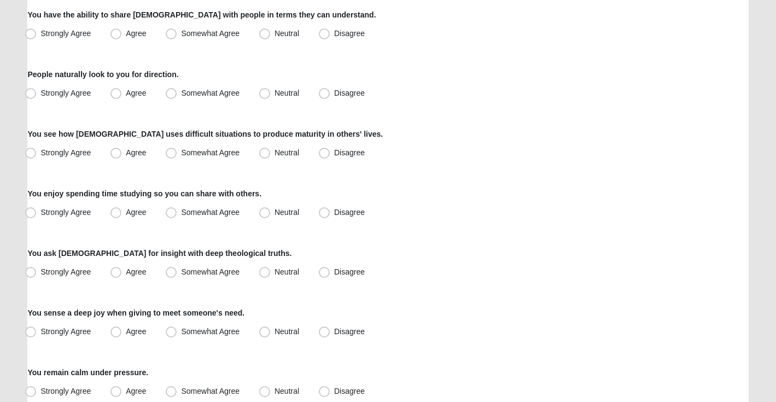
scroll to position [380, 0]
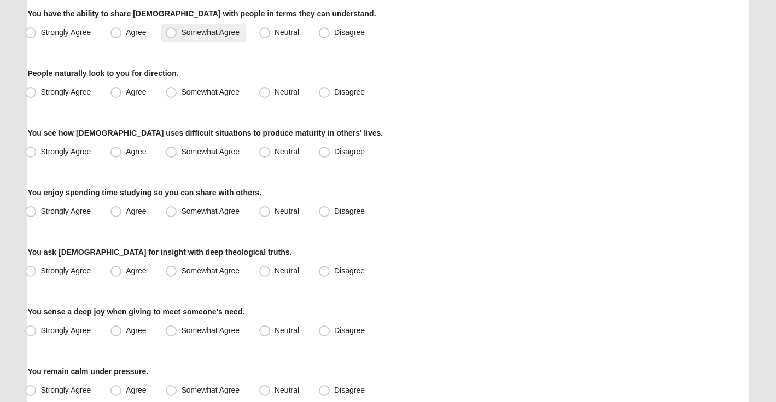
click at [197, 32] on span "Somewhat Agree" at bounding box center [210, 32] width 58 height 9
click at [177, 32] on input "Somewhat Agree" at bounding box center [173, 32] width 7 height 7
radio input "true"
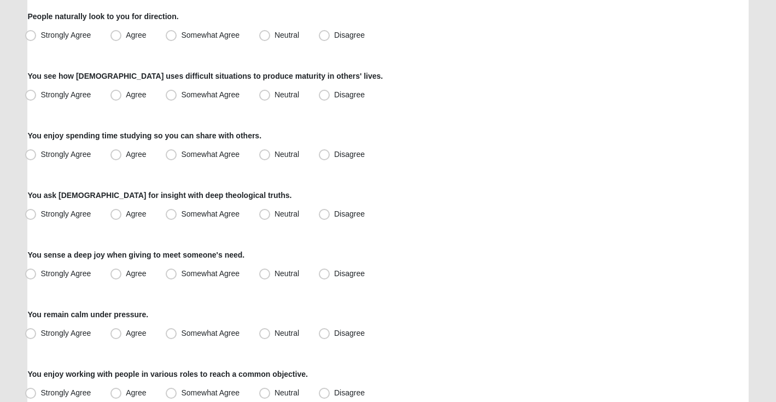
scroll to position [441, 0]
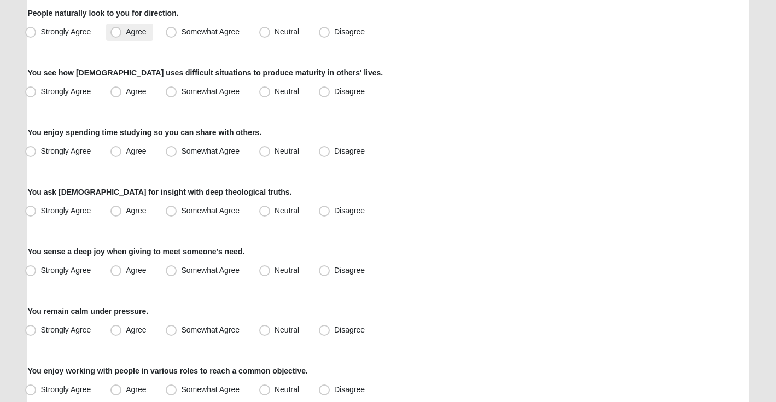
click at [130, 28] on span "Agree" at bounding box center [136, 31] width 20 height 9
click at [122, 28] on input "Agree" at bounding box center [118, 31] width 7 height 7
radio input "true"
click at [130, 86] on label "Agree" at bounding box center [129, 91] width 46 height 17
click at [122, 88] on input "Agree" at bounding box center [118, 91] width 7 height 7
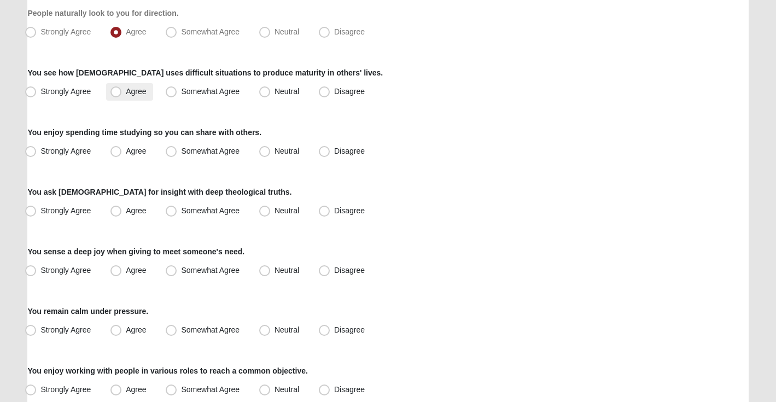
radio input "true"
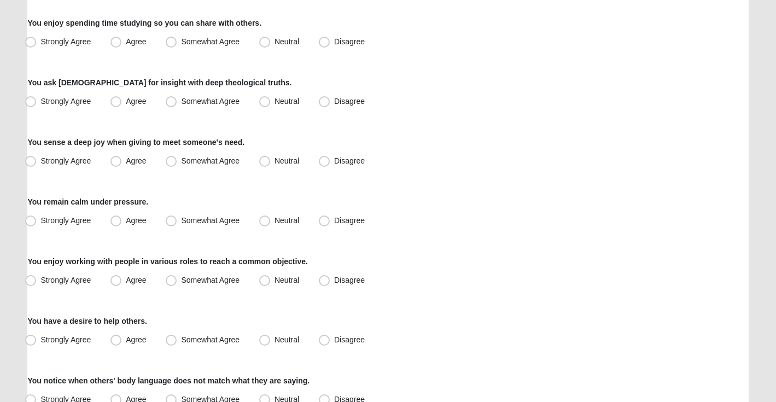
scroll to position [552, 0]
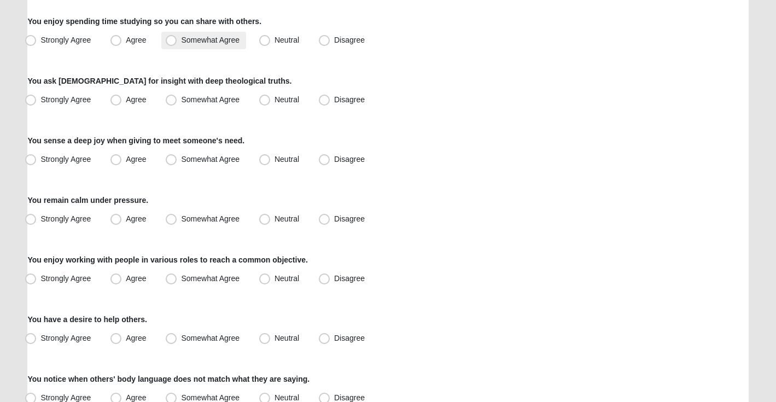
click at [183, 44] on label "Somewhat Agree" at bounding box center [203, 40] width 85 height 17
click at [177, 44] on input "Somewhat Agree" at bounding box center [173, 40] width 7 height 7
radio input "true"
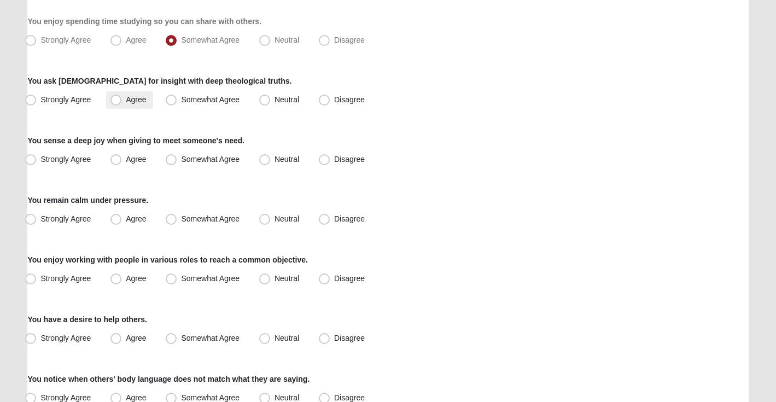
click at [131, 102] on span "Agree" at bounding box center [136, 99] width 20 height 9
click at [122, 102] on input "Agree" at bounding box center [118, 99] width 7 height 7
radio input "true"
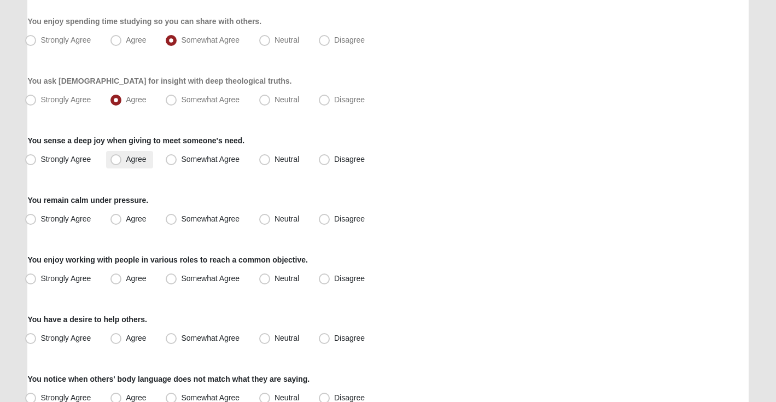
click at [126, 159] on span "Agree" at bounding box center [136, 159] width 20 height 9
click at [122, 159] on input "Agree" at bounding box center [118, 159] width 7 height 7
radio input "true"
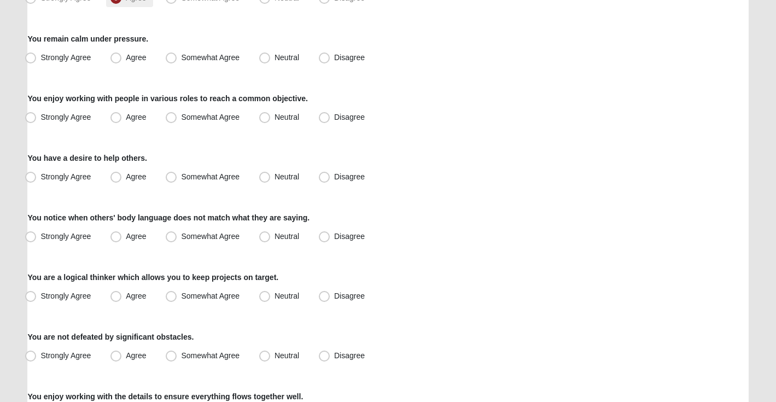
scroll to position [715, 0]
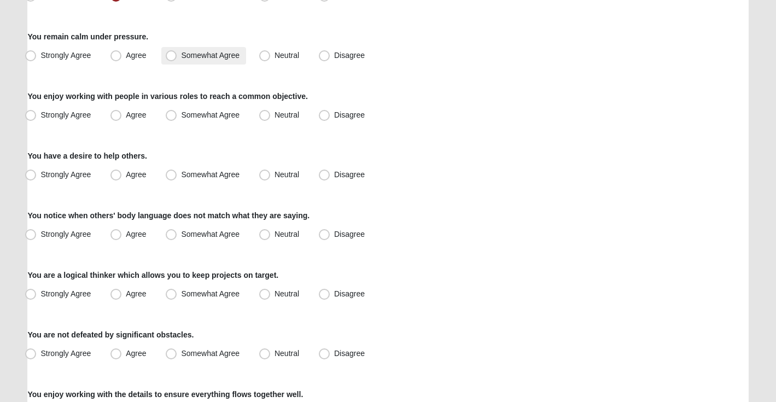
click at [185, 53] on span "Somewhat Agree" at bounding box center [210, 55] width 58 height 9
click at [177, 53] on input "Somewhat Agree" at bounding box center [173, 55] width 7 height 7
radio input "true"
click at [139, 120] on label "Agree" at bounding box center [129, 115] width 46 height 17
click at [122, 119] on input "Agree" at bounding box center [118, 115] width 7 height 7
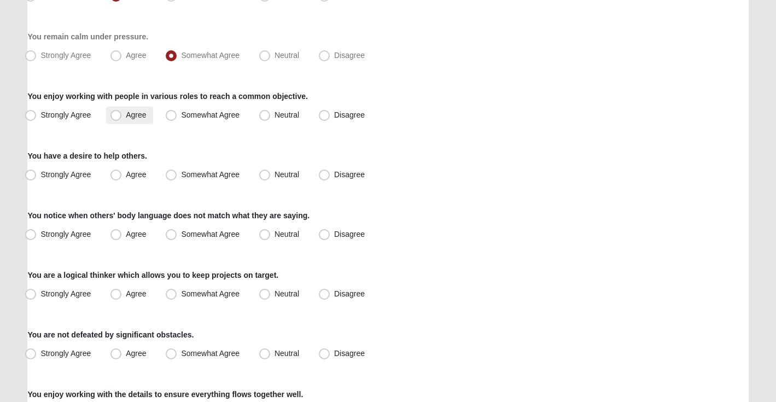
radio input "true"
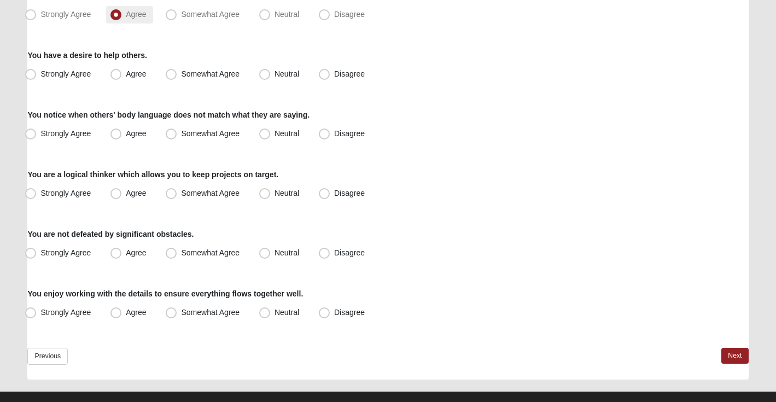
scroll to position [819, 0]
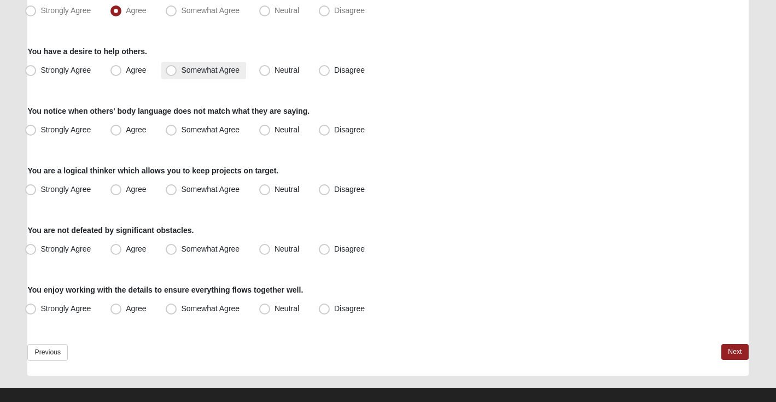
click at [225, 71] on span "Somewhat Agree" at bounding box center [210, 70] width 58 height 9
click at [177, 71] on input "Somewhat Agree" at bounding box center [173, 70] width 7 height 7
radio input "true"
click at [125, 131] on label "Agree" at bounding box center [129, 129] width 46 height 17
click at [122, 131] on input "Agree" at bounding box center [118, 129] width 7 height 7
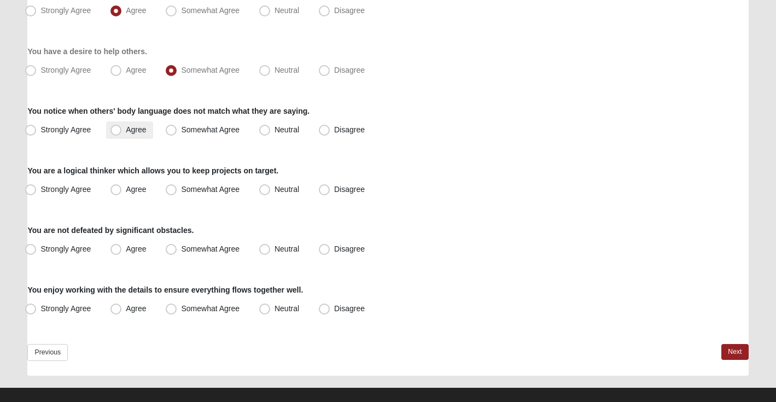
radio input "true"
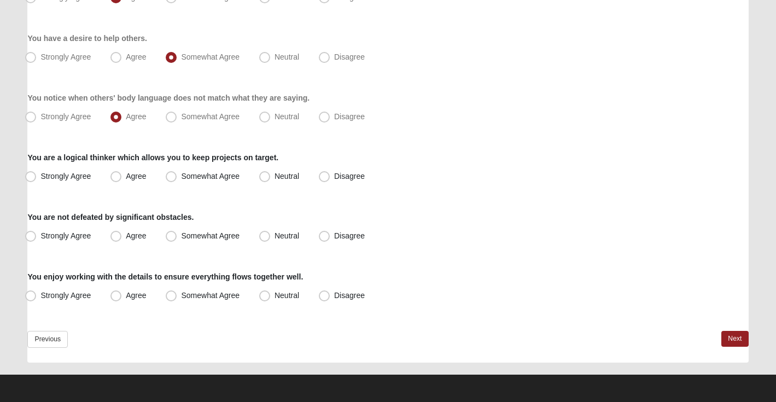
scroll to position [832, 0]
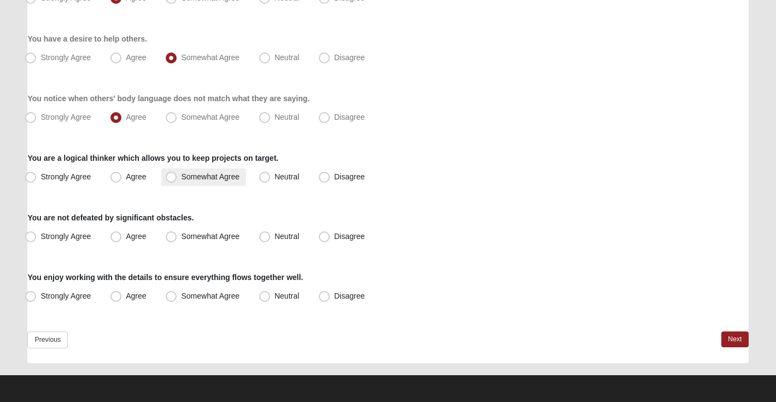
click at [201, 182] on label "Somewhat Agree" at bounding box center [203, 176] width 85 height 17
click at [177, 180] on input "Somewhat Agree" at bounding box center [173, 176] width 7 height 7
radio input "true"
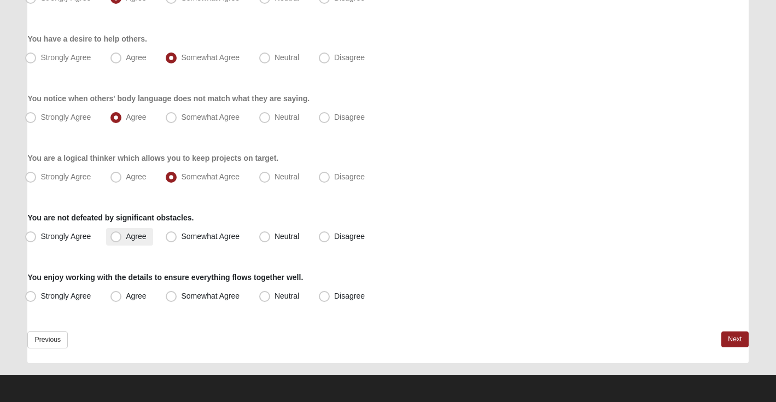
click at [132, 241] on label "Agree" at bounding box center [129, 236] width 46 height 17
click at [122, 240] on input "Agree" at bounding box center [118, 236] width 7 height 7
radio input "true"
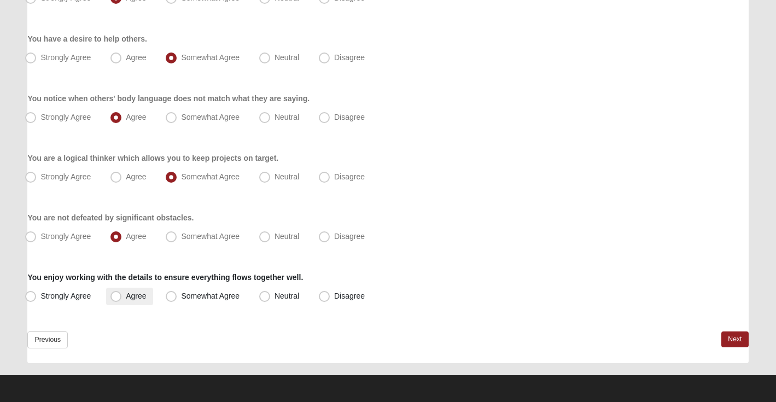
click at [126, 296] on span "Agree" at bounding box center [136, 295] width 20 height 9
click at [116, 296] on input "Agree" at bounding box center [118, 295] width 7 height 7
radio input "true"
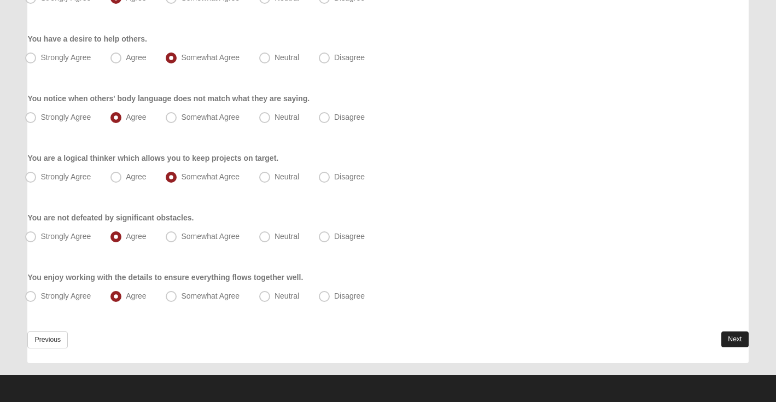
click at [741, 337] on link "Next" at bounding box center [734, 339] width 27 height 16
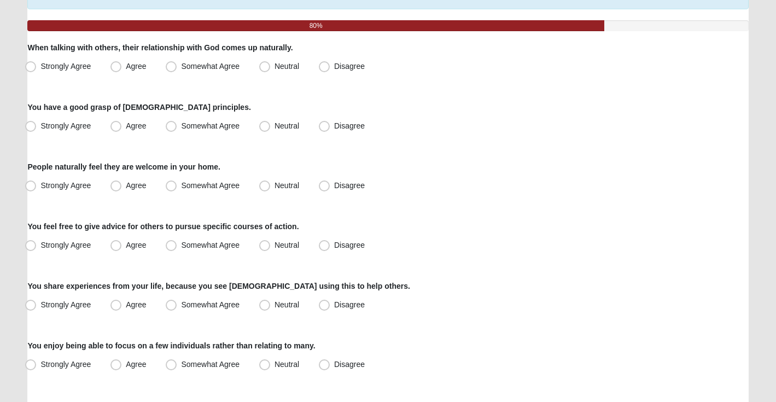
scroll to position [109, 0]
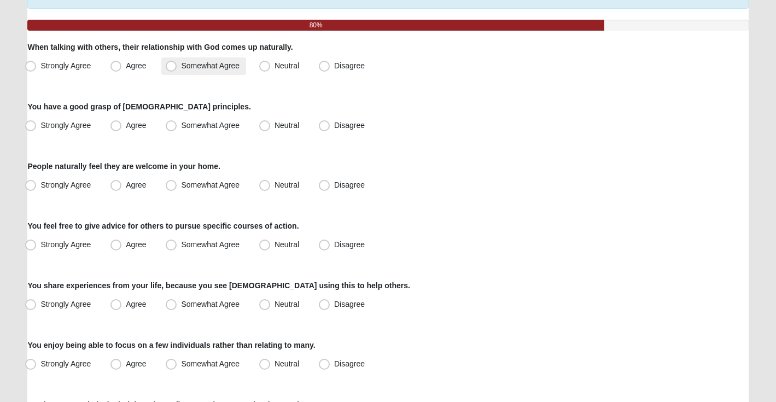
click at [211, 69] on span "Somewhat Agree" at bounding box center [210, 65] width 58 height 9
click at [177, 69] on input "Somewhat Agree" at bounding box center [173, 65] width 7 height 7
radio input "true"
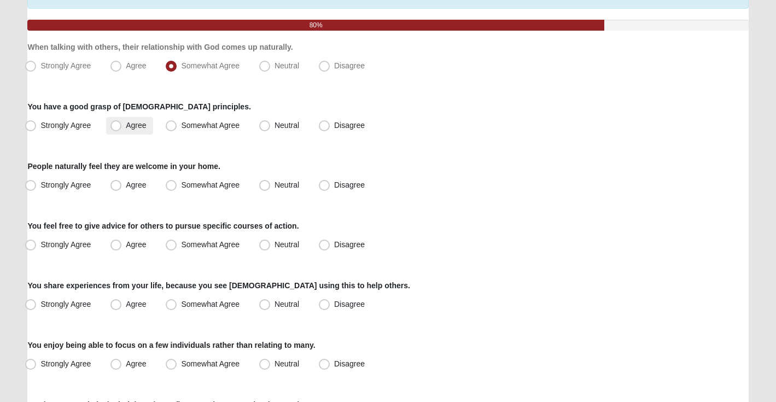
click at [131, 121] on span "Agree" at bounding box center [136, 125] width 20 height 9
click at [122, 122] on input "Agree" at bounding box center [118, 125] width 7 height 7
radio input "true"
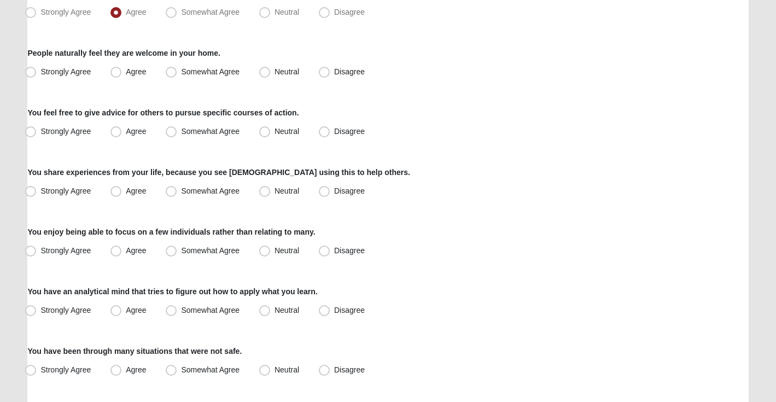
scroll to position [222, 0]
click at [139, 74] on span "Agree" at bounding box center [136, 71] width 20 height 9
click at [122, 74] on input "Agree" at bounding box center [118, 71] width 7 height 7
radio input "true"
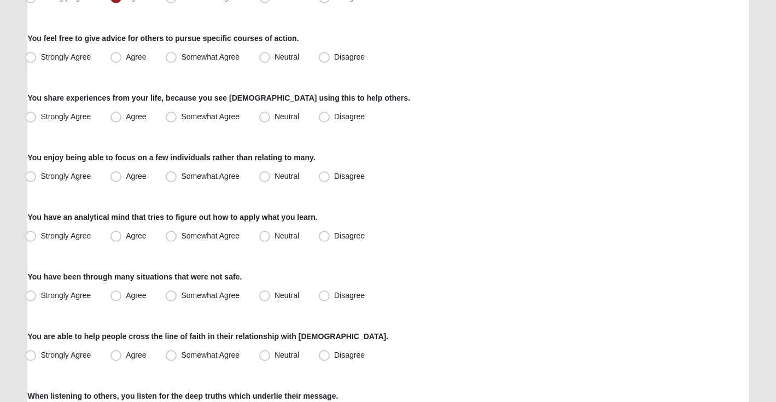
scroll to position [296, 0]
click at [211, 59] on span "Somewhat Agree" at bounding box center [210, 56] width 58 height 9
click at [177, 59] on input "Somewhat Agree" at bounding box center [173, 57] width 7 height 7
radio input "true"
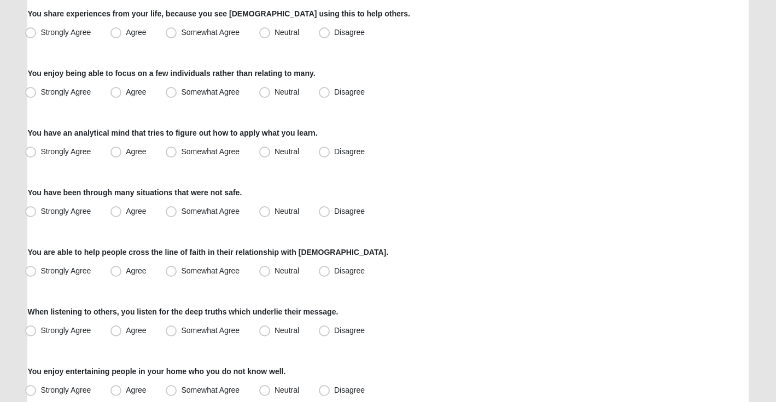
scroll to position [385, 0]
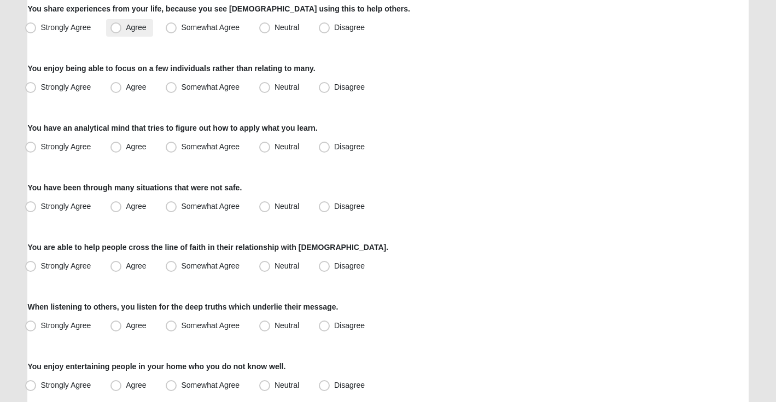
click at [133, 29] on span "Agree" at bounding box center [136, 27] width 20 height 9
click at [122, 29] on input "Agree" at bounding box center [118, 27] width 7 height 7
radio input "true"
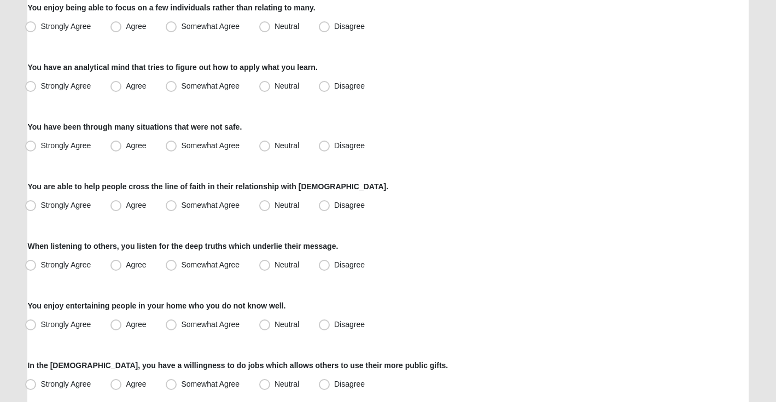
scroll to position [446, 0]
click at [142, 20] on label "Agree" at bounding box center [129, 26] width 46 height 17
click at [122, 23] on input "Agree" at bounding box center [118, 26] width 7 height 7
radio input "true"
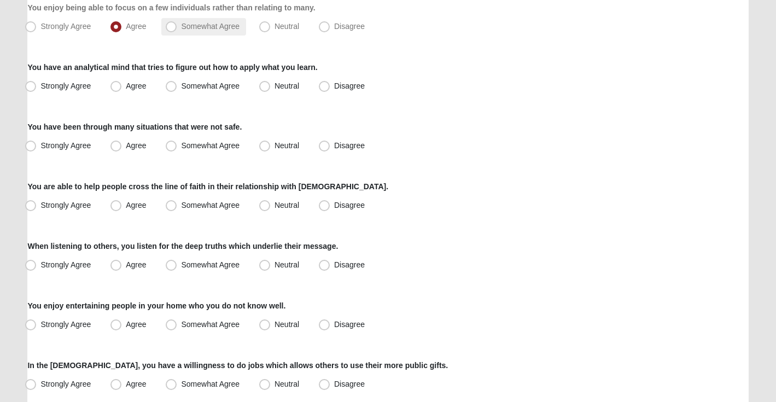
click at [210, 32] on label "Somewhat Agree" at bounding box center [203, 26] width 85 height 17
click at [177, 30] on input "Somewhat Agree" at bounding box center [173, 26] width 7 height 7
radio input "true"
click at [198, 88] on span "Somewhat Agree" at bounding box center [210, 85] width 58 height 9
click at [177, 88] on input "Somewhat Agree" at bounding box center [173, 86] width 7 height 7
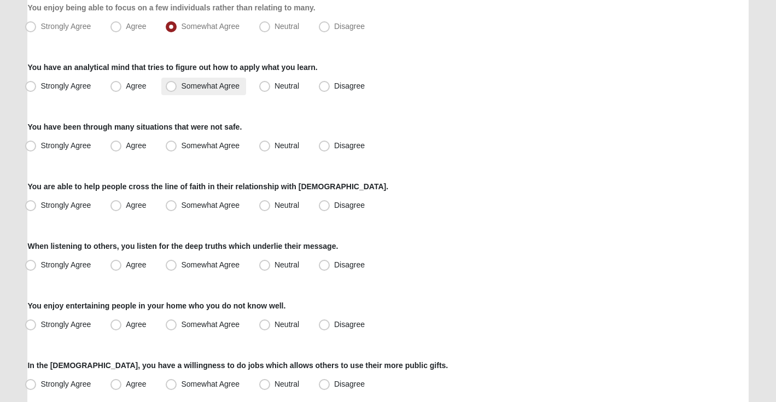
radio input "true"
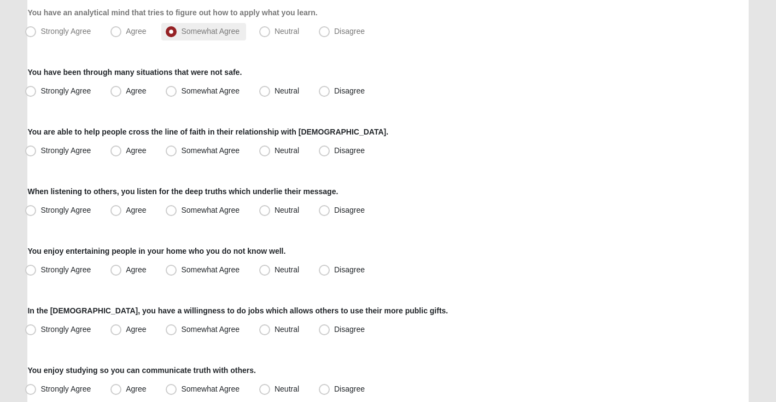
scroll to position [501, 0]
click at [192, 85] on label "Somewhat Agree" at bounding box center [203, 90] width 85 height 17
click at [177, 87] on input "Somewhat Agree" at bounding box center [173, 90] width 7 height 7
radio input "true"
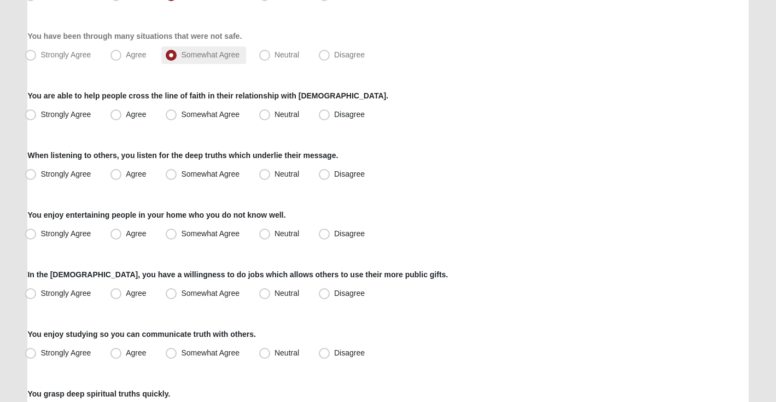
scroll to position [550, 0]
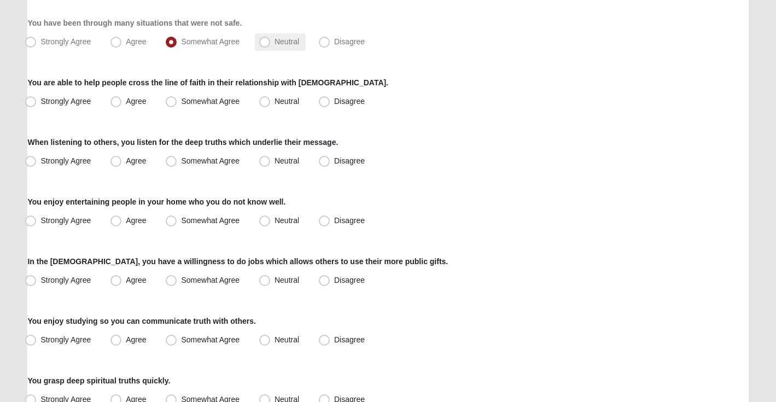
click at [289, 38] on span "Neutral" at bounding box center [286, 41] width 25 height 9
click at [271, 38] on input "Neutral" at bounding box center [266, 41] width 7 height 7
radio input "true"
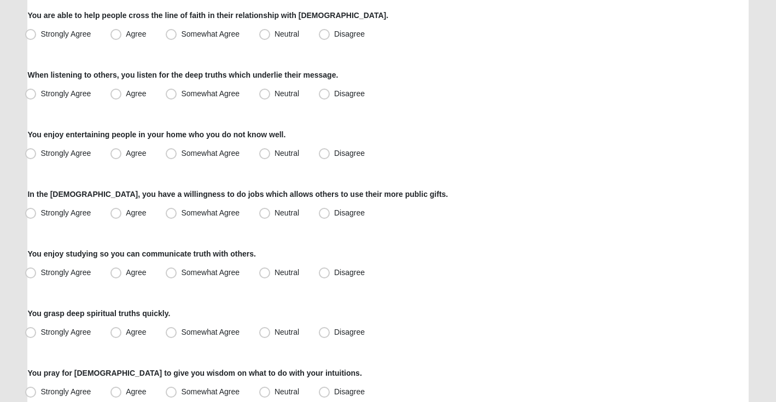
scroll to position [619, 0]
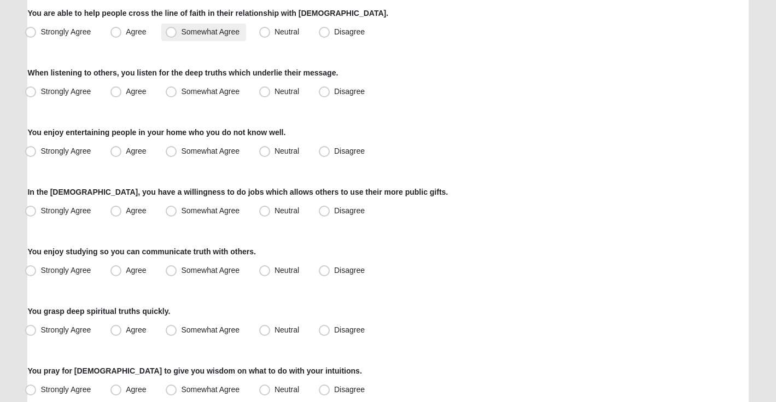
click at [188, 37] on label "Somewhat Agree" at bounding box center [203, 32] width 85 height 17
click at [177, 36] on input "Somewhat Agree" at bounding box center [173, 31] width 7 height 7
radio input "true"
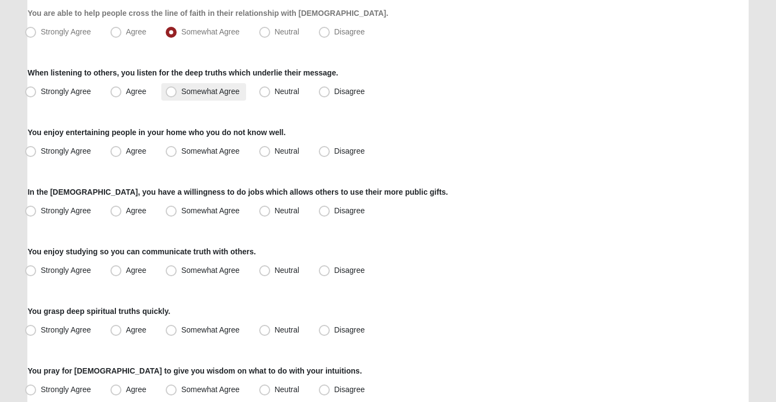
click at [188, 90] on span "Somewhat Agree" at bounding box center [210, 91] width 58 height 9
click at [177, 90] on input "Somewhat Agree" at bounding box center [173, 91] width 7 height 7
radio input "true"
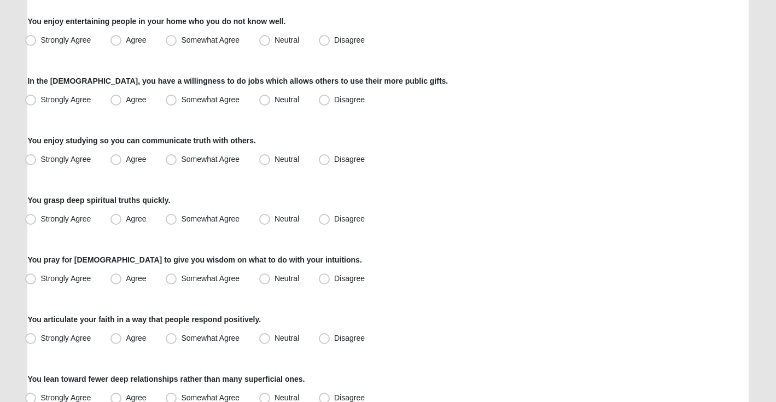
scroll to position [732, 0]
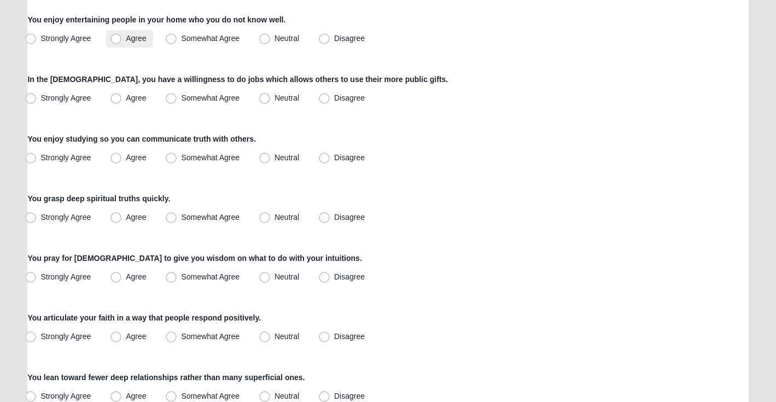
click at [133, 35] on span "Agree" at bounding box center [136, 38] width 20 height 9
click at [122, 35] on input "Agree" at bounding box center [118, 38] width 7 height 7
radio input "true"
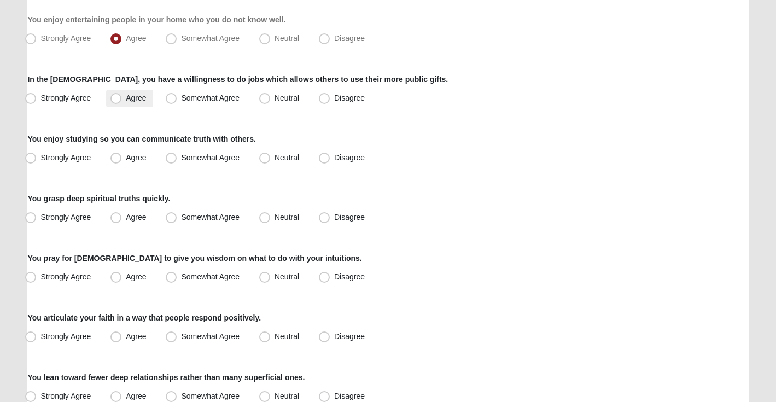
click at [138, 103] on label "Agree" at bounding box center [129, 98] width 46 height 17
click at [122, 102] on input "Agree" at bounding box center [118, 98] width 7 height 7
radio input "true"
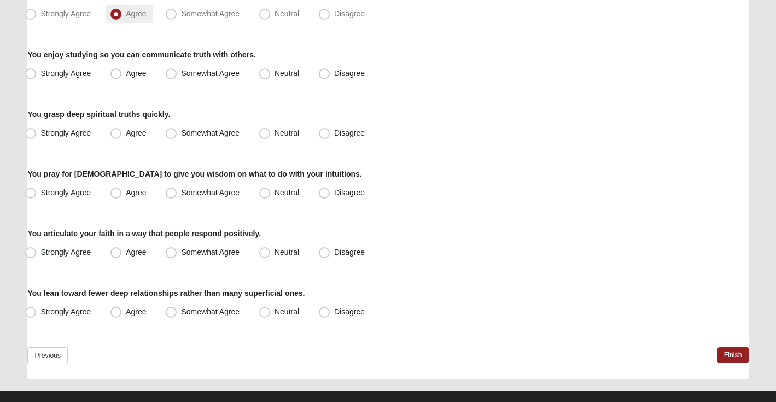
scroll to position [825, 0]
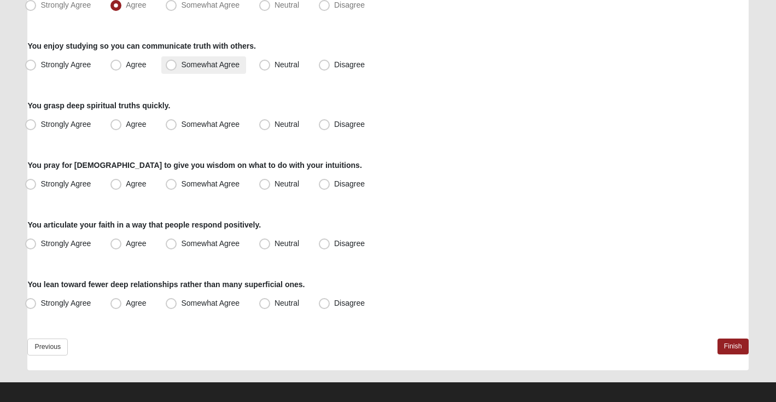
click at [227, 66] on span "Somewhat Agree" at bounding box center [210, 64] width 58 height 9
click at [177, 66] on input "Somewhat Agree" at bounding box center [173, 64] width 7 height 7
radio input "true"
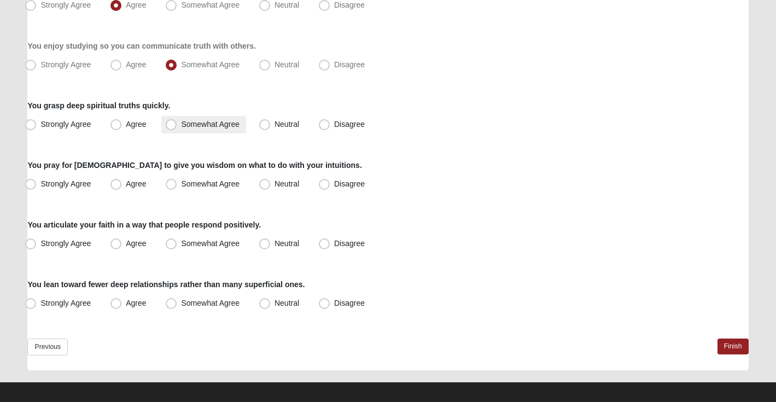
click at [232, 123] on span "Somewhat Agree" at bounding box center [210, 124] width 58 height 9
click at [177, 123] on input "Somewhat Agree" at bounding box center [173, 124] width 7 height 7
radio input "true"
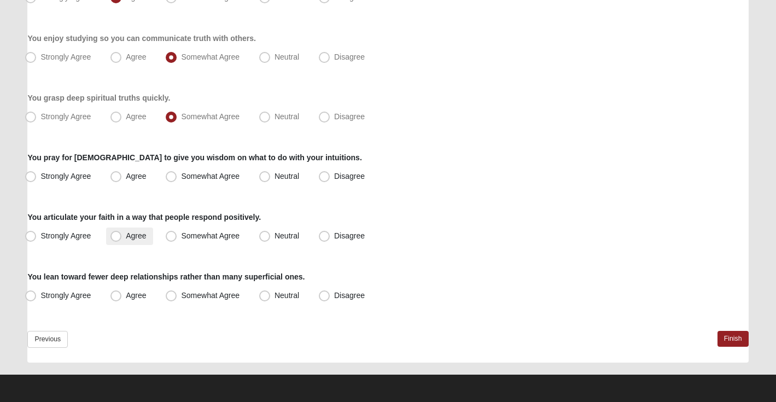
scroll to position [832, 0]
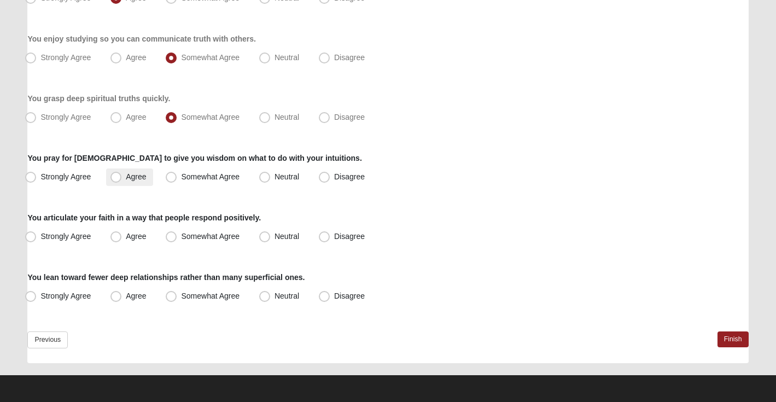
click at [140, 178] on span "Agree" at bounding box center [136, 176] width 20 height 9
click at [122, 178] on input "Agree" at bounding box center [118, 176] width 7 height 7
radio input "true"
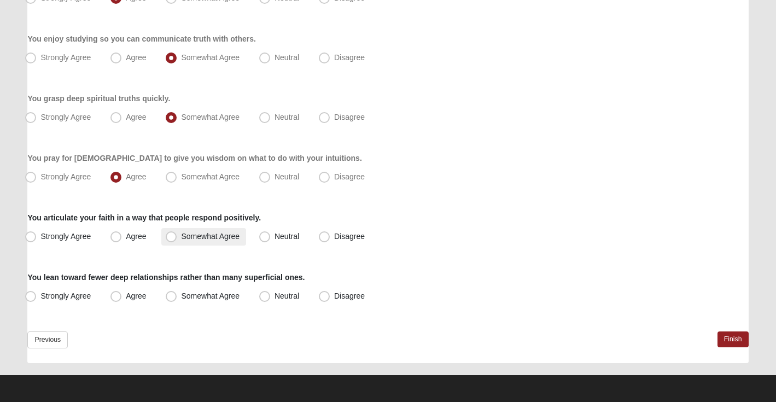
click at [231, 239] on span "Somewhat Agree" at bounding box center [210, 236] width 58 height 9
click at [177, 239] on input "Somewhat Agree" at bounding box center [173, 236] width 7 height 7
radio input "true"
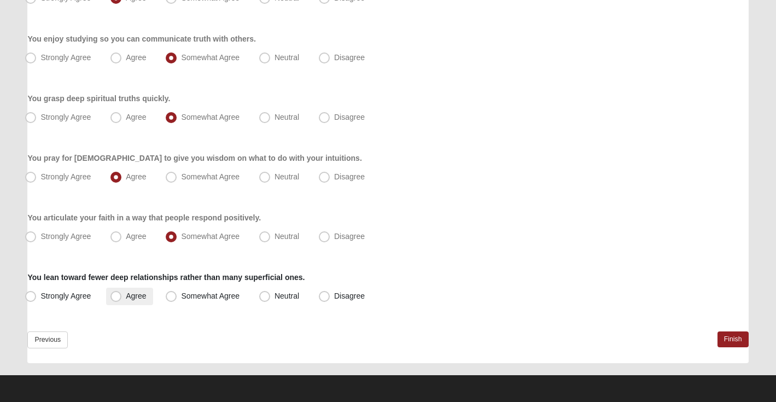
click at [136, 296] on span "Agree" at bounding box center [136, 295] width 20 height 9
click at [122, 296] on input "Agree" at bounding box center [118, 295] width 7 height 7
radio input "true"
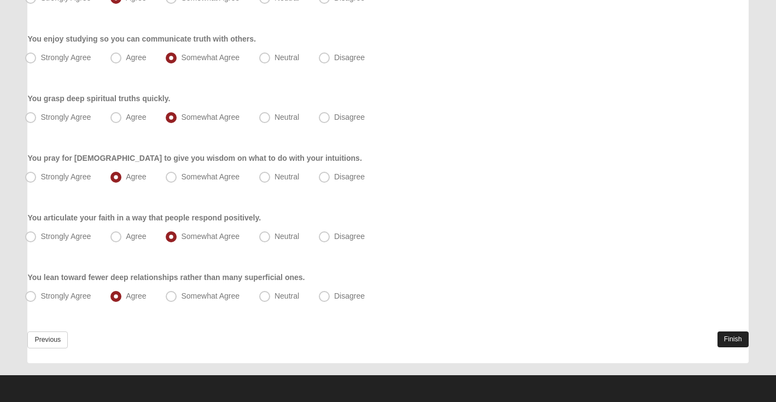
click at [735, 340] on link "Finish" at bounding box center [732, 339] width 31 height 16
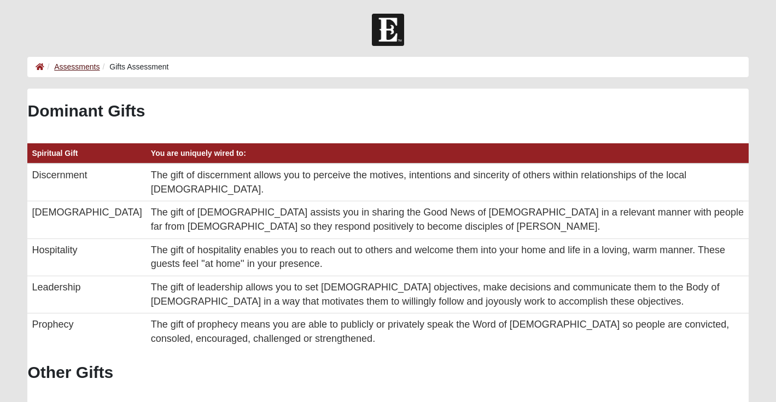
click at [85, 66] on link "Assessments" at bounding box center [76, 66] width 45 height 9
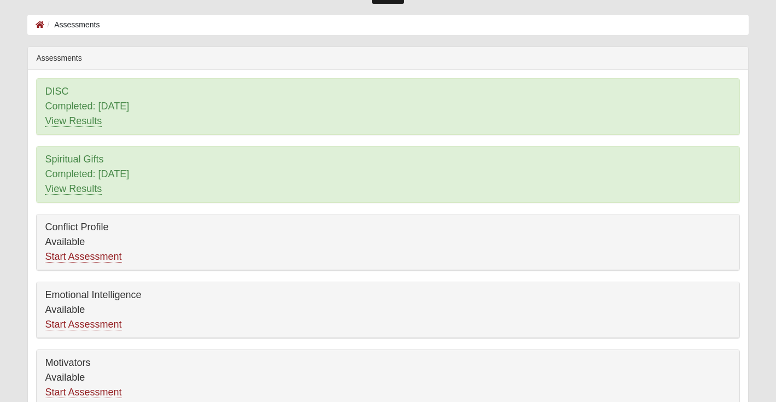
scroll to position [90, 0]
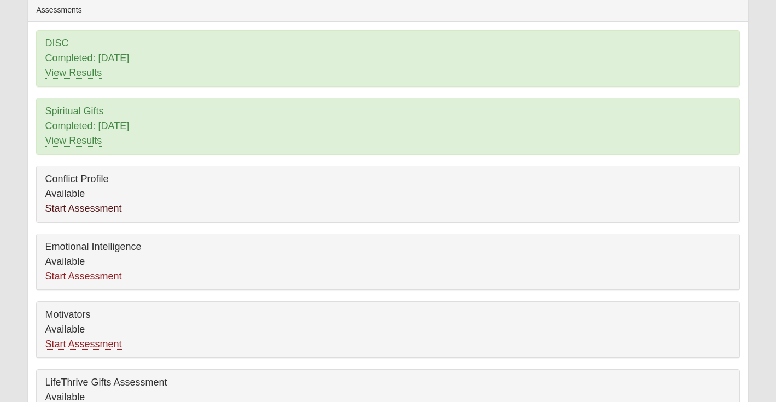
click at [74, 207] on link "Start Assessment" at bounding box center [83, 208] width 77 height 11
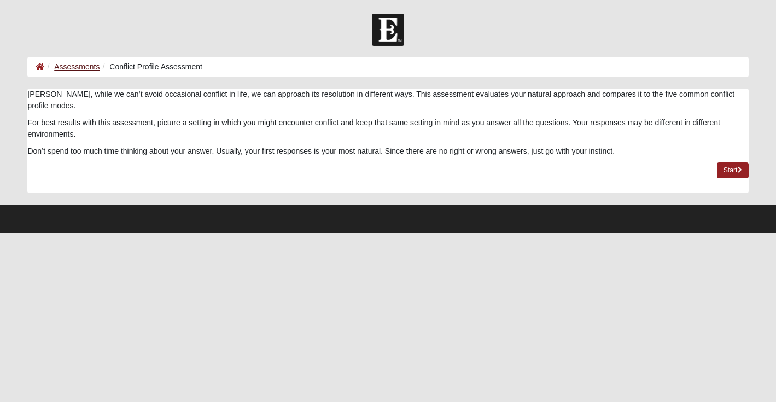
click at [75, 65] on link "Assessments" at bounding box center [76, 66] width 45 height 9
